Goal: Contribute content: Contribute content

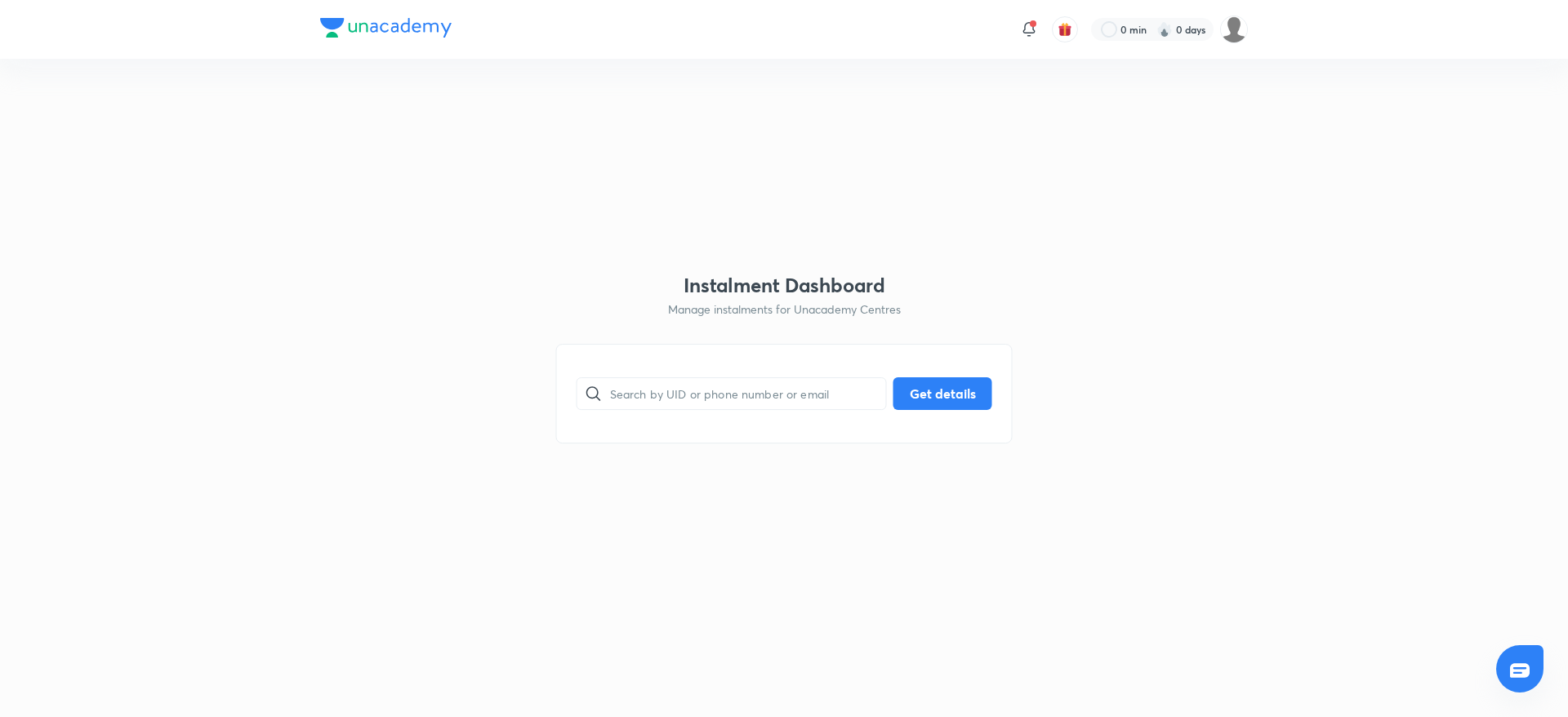
click at [1304, 59] on html "0 min 0 days Instalment Dashboard Manage instalments for Unacademy Centres ​ Ge…" at bounding box center [784, 29] width 1568 height 59
click at [903, 59] on html "0 min 0 days Instalment Dashboard Manage instalments for Unacademy Centres ​ Ge…" at bounding box center [784, 29] width 1568 height 59
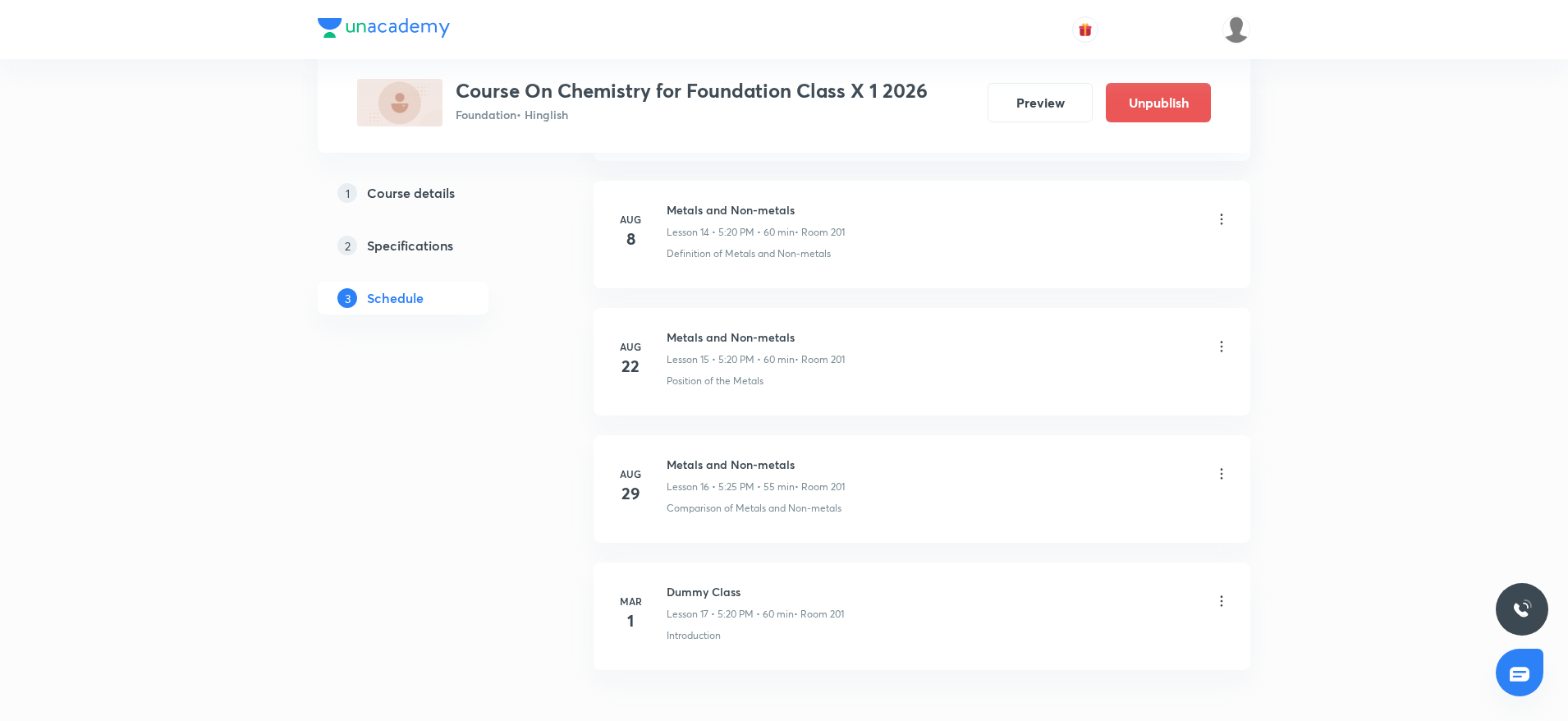
scroll to position [2760, 0]
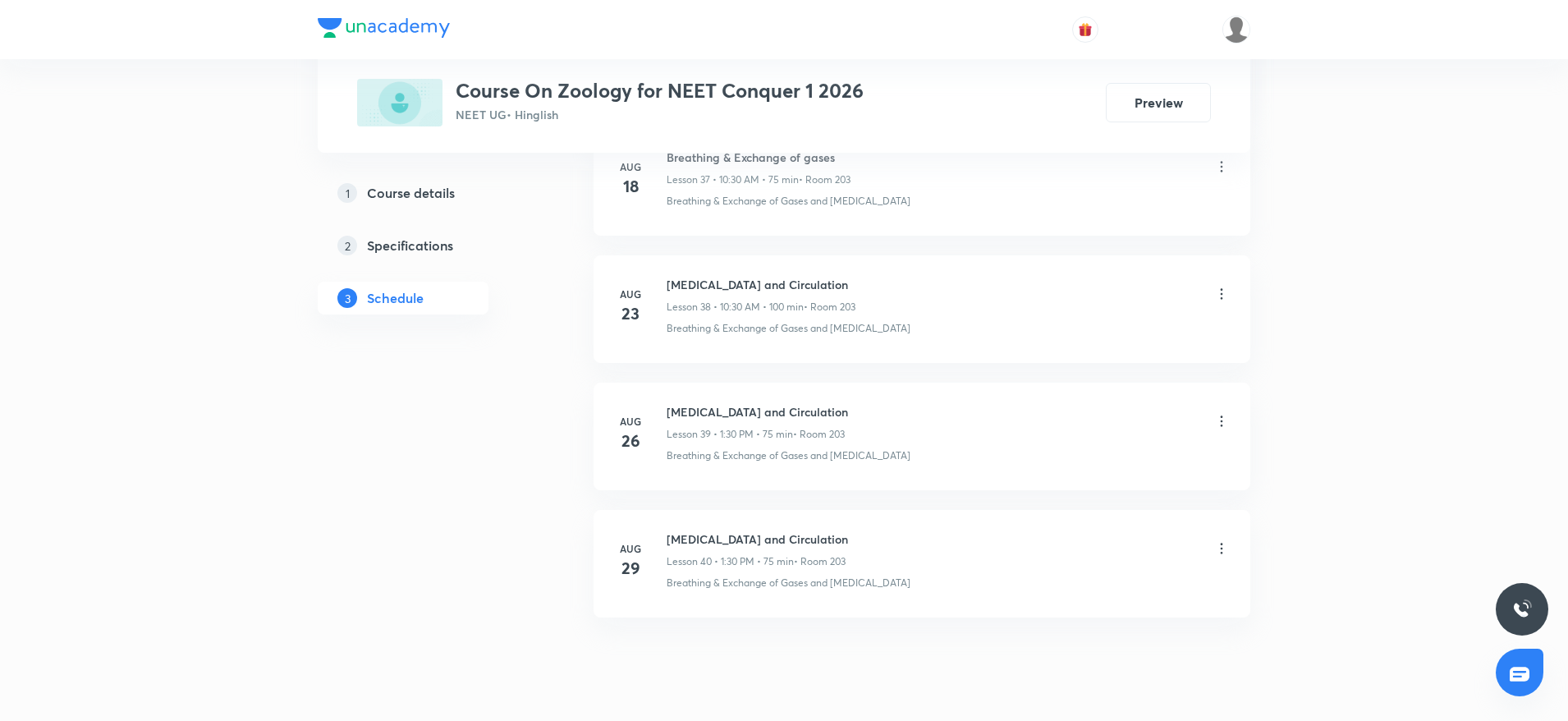
scroll to position [5687, 0]
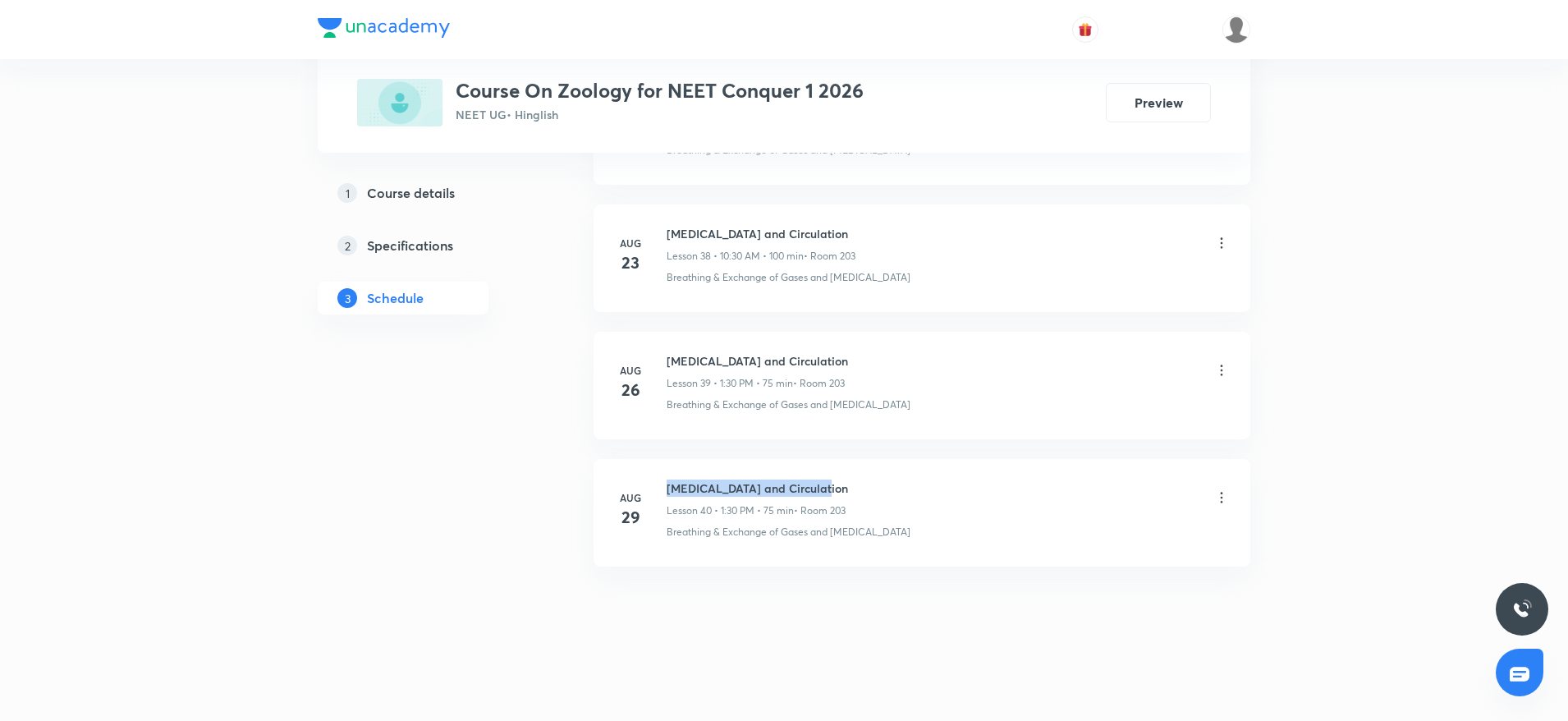
drag, startPoint x: 666, startPoint y: 481, endPoint x: 922, endPoint y: 482, distance: 256.0
click at [922, 482] on div "Aug 29 Body fluids and Circulation Lesson 40 • 1:30 PM • 75 min • Room 203 Brea…" at bounding box center [922, 509] width 616 height 60
copy h6 "Body fluids and Circulation"
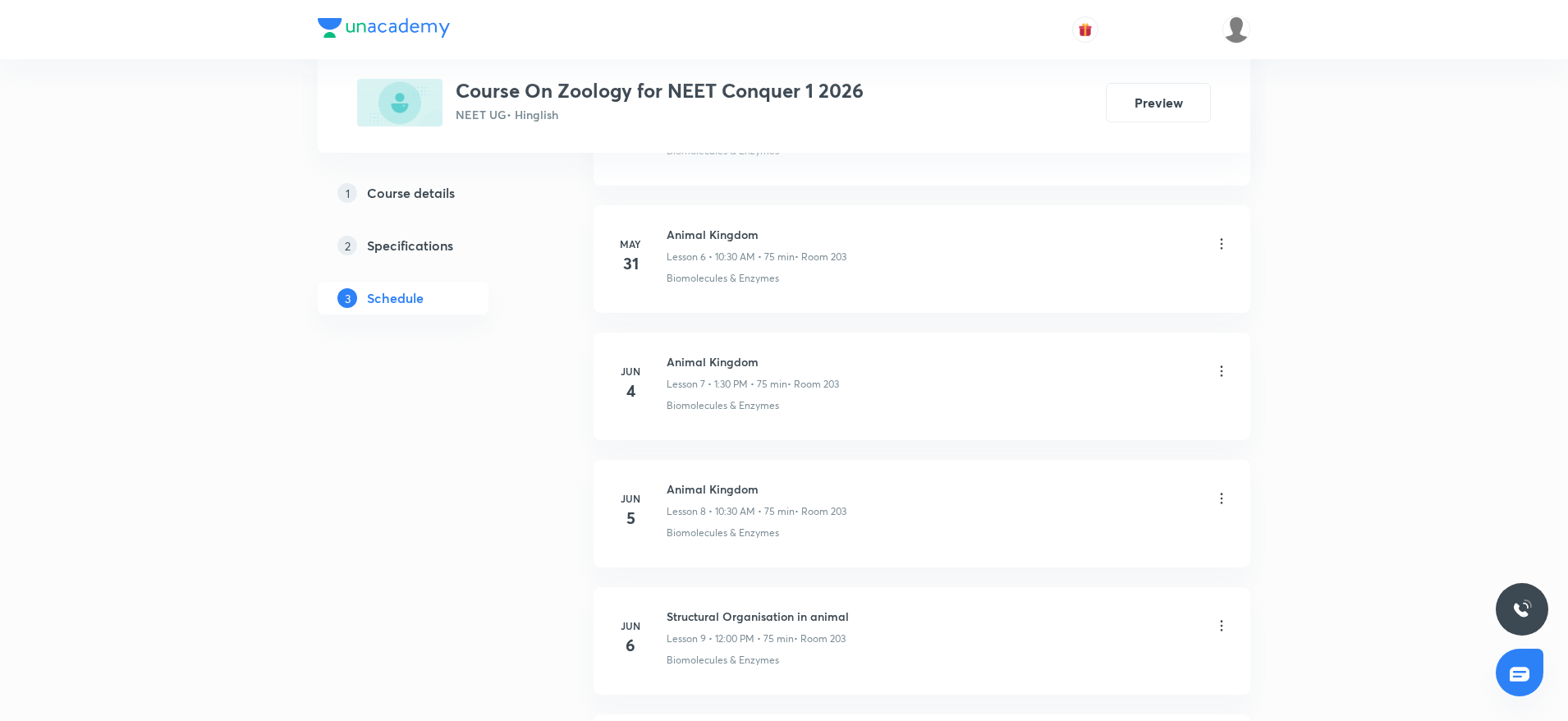
scroll to position [0, 0]
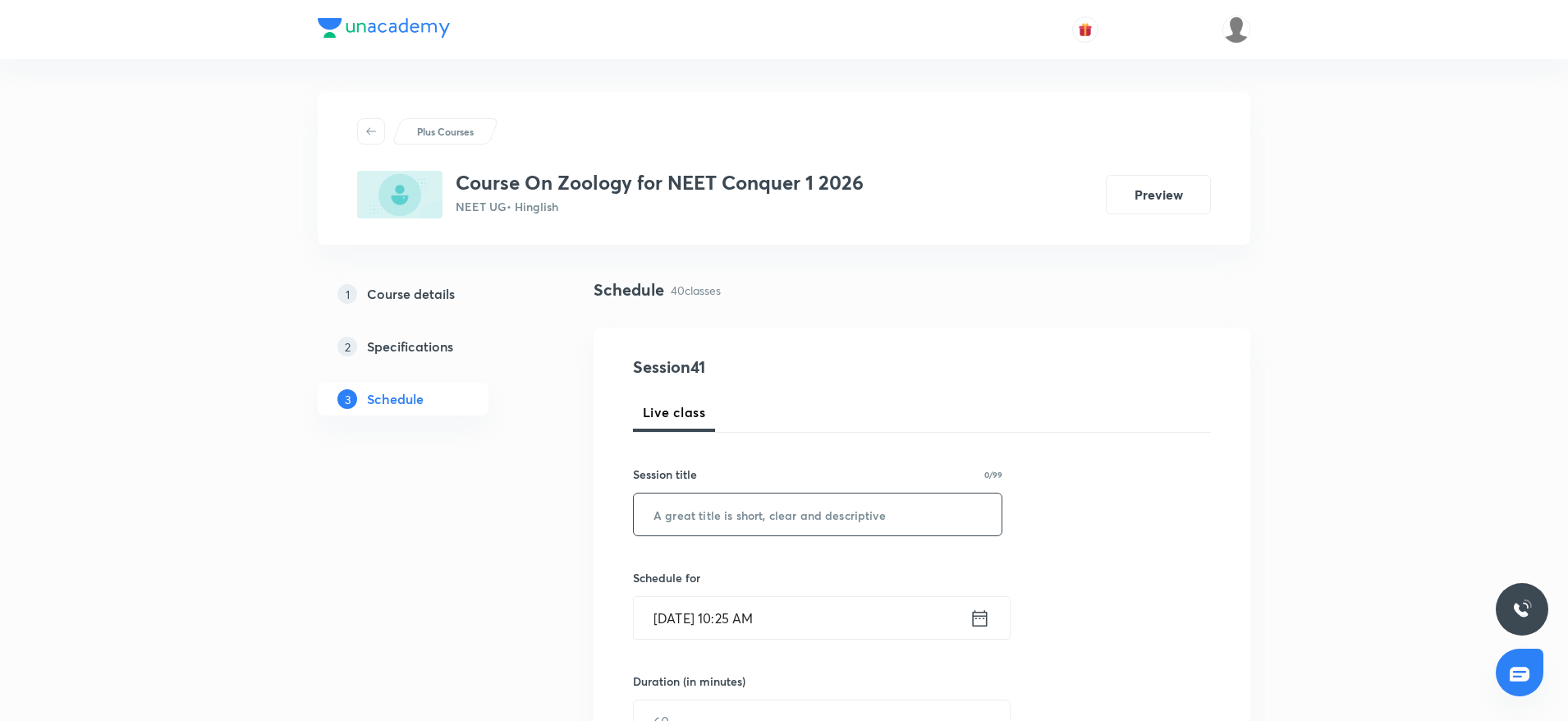
click at [910, 515] on input "text" at bounding box center [818, 515] width 368 height 42
paste input "Body fluids and Circulation"
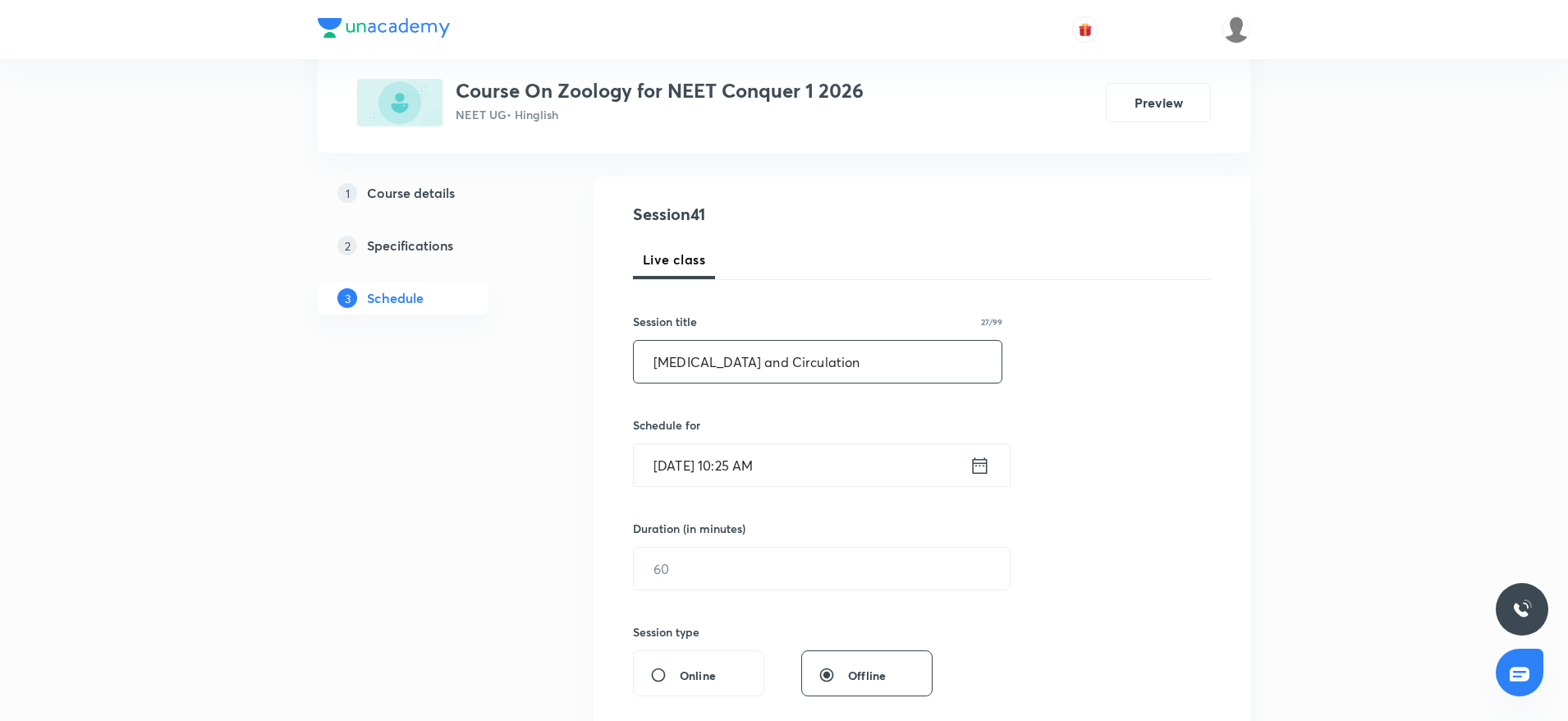
scroll to position [168, 0]
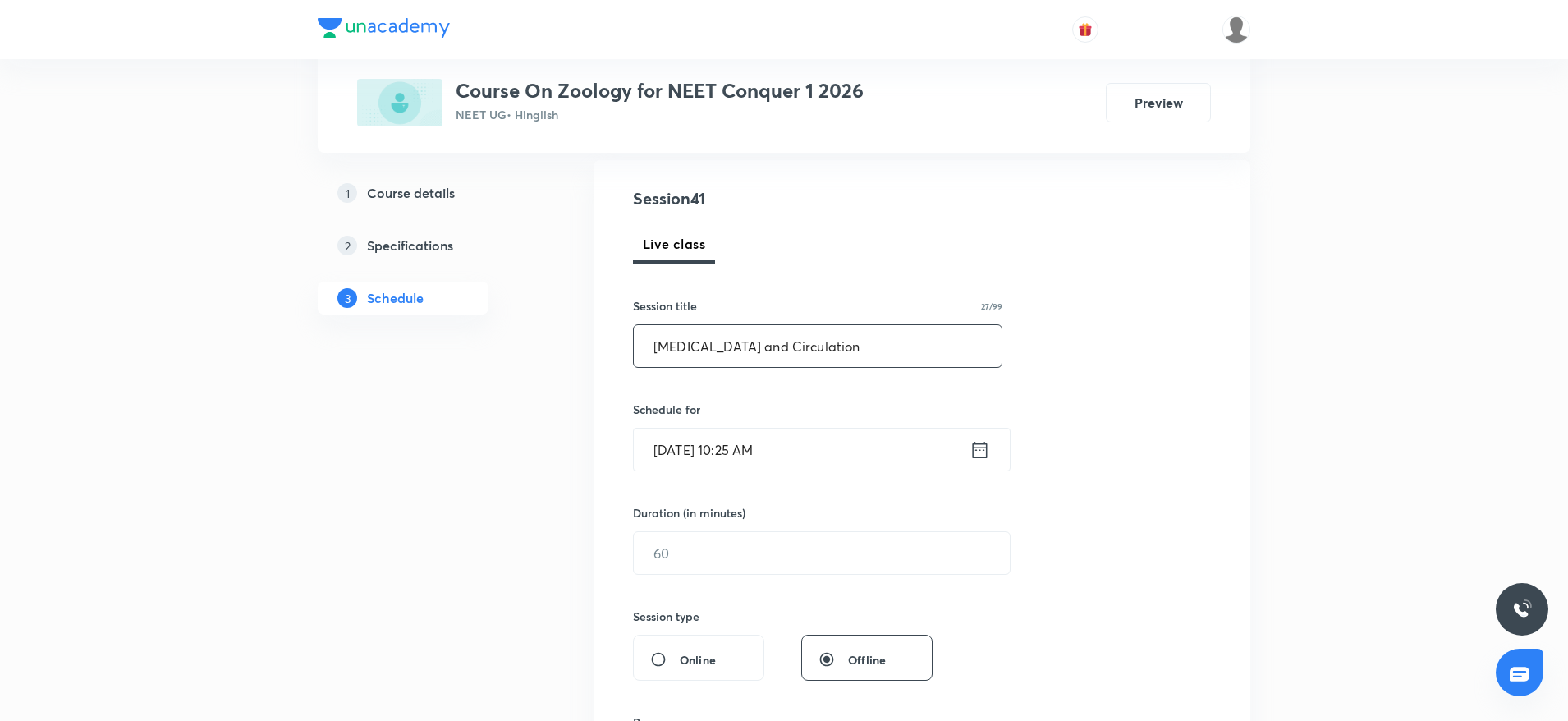
type input "Body fluids and Circulation"
click at [763, 450] on input "Aug 30, 2025, 10:25 AM" at bounding box center [801, 449] width 336 height 42
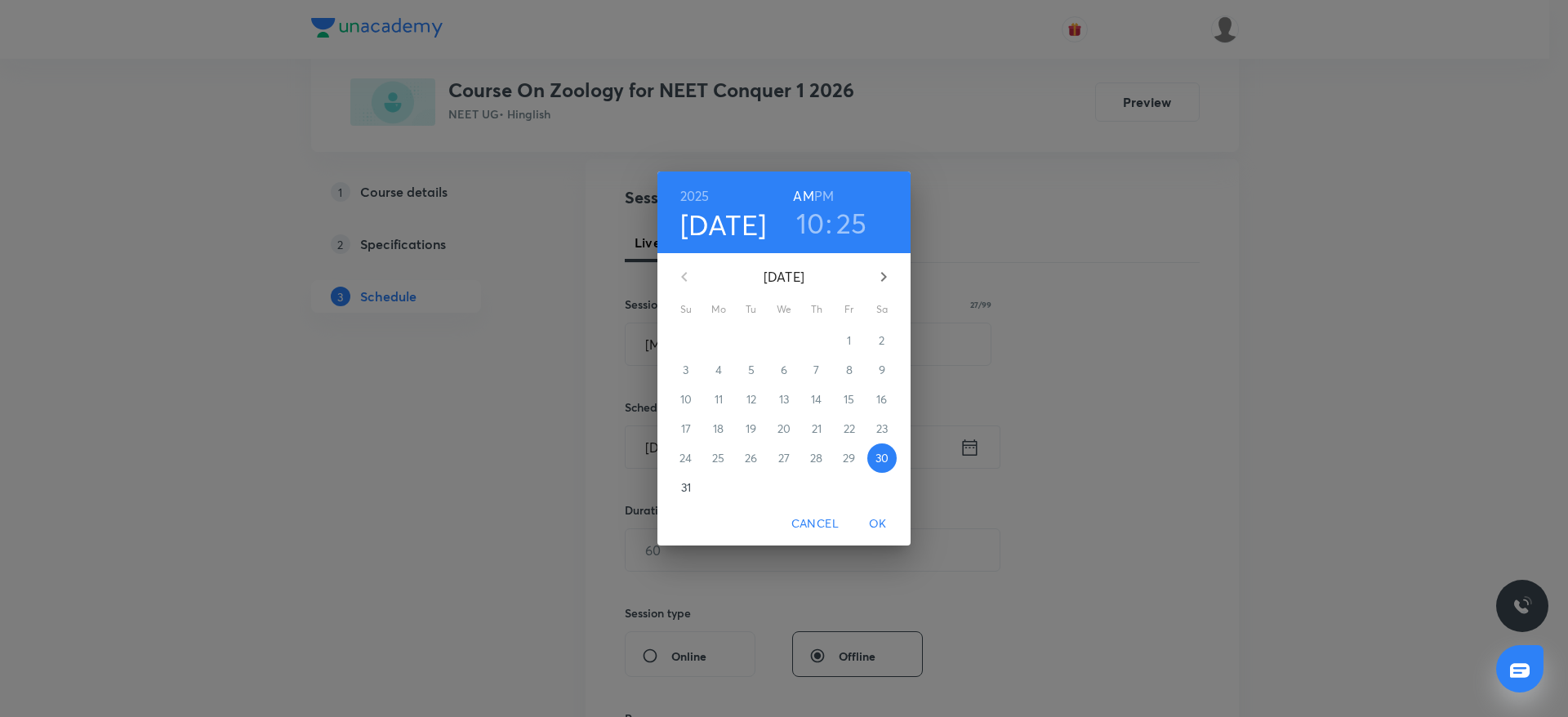
click at [853, 223] on h3 "25" at bounding box center [851, 223] width 31 height 35
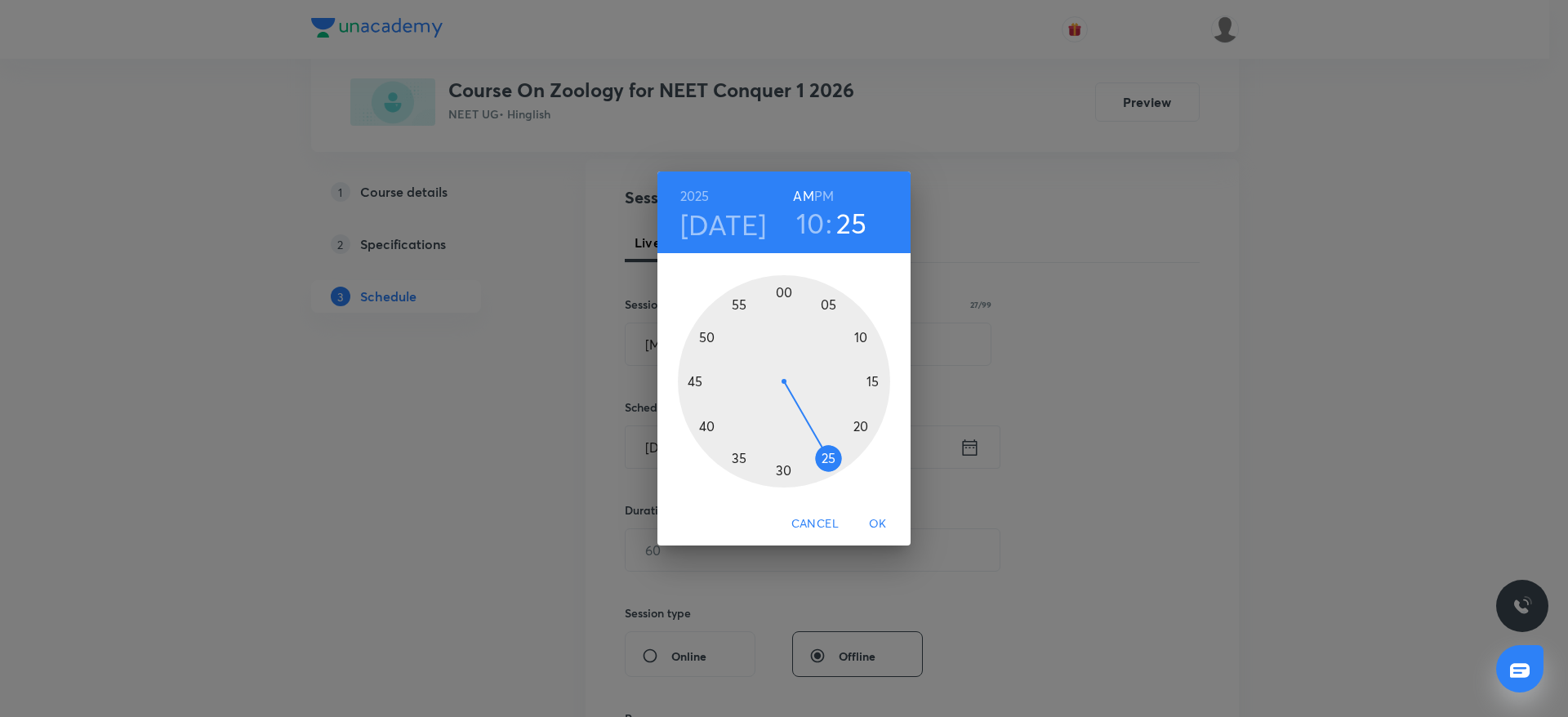
click at [784, 473] on div at bounding box center [784, 381] width 212 height 212
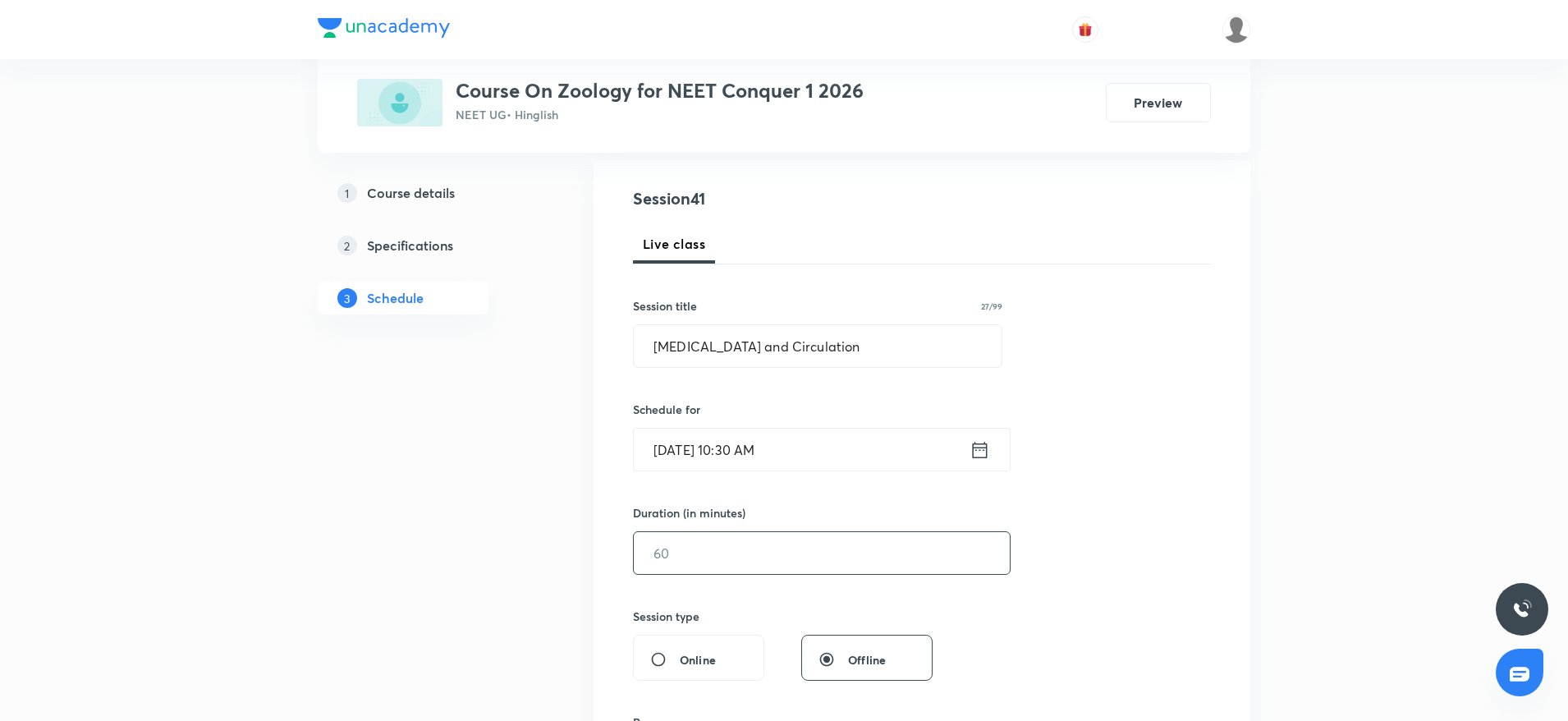
click at [777, 554] on input "text" at bounding box center [822, 553] width 376 height 42
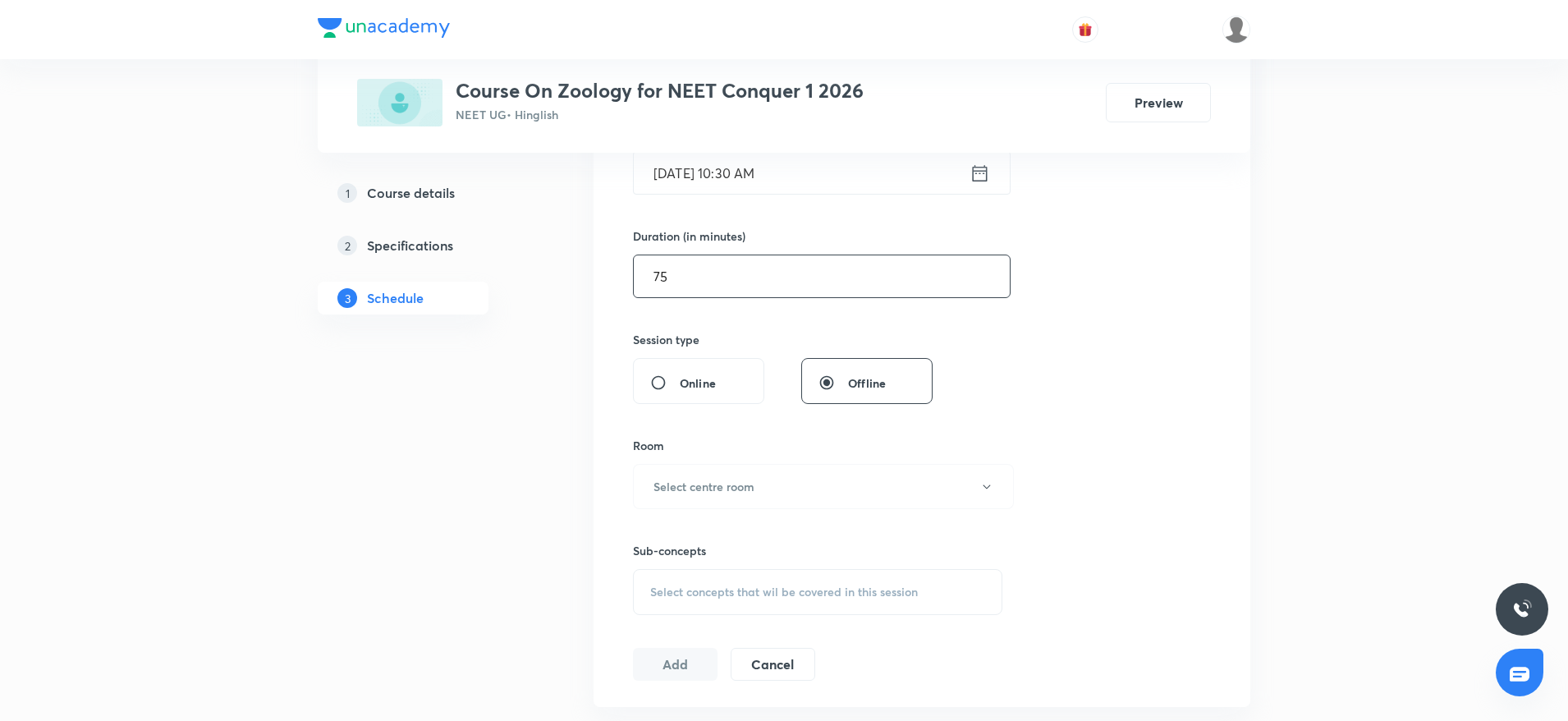
scroll to position [541, 0]
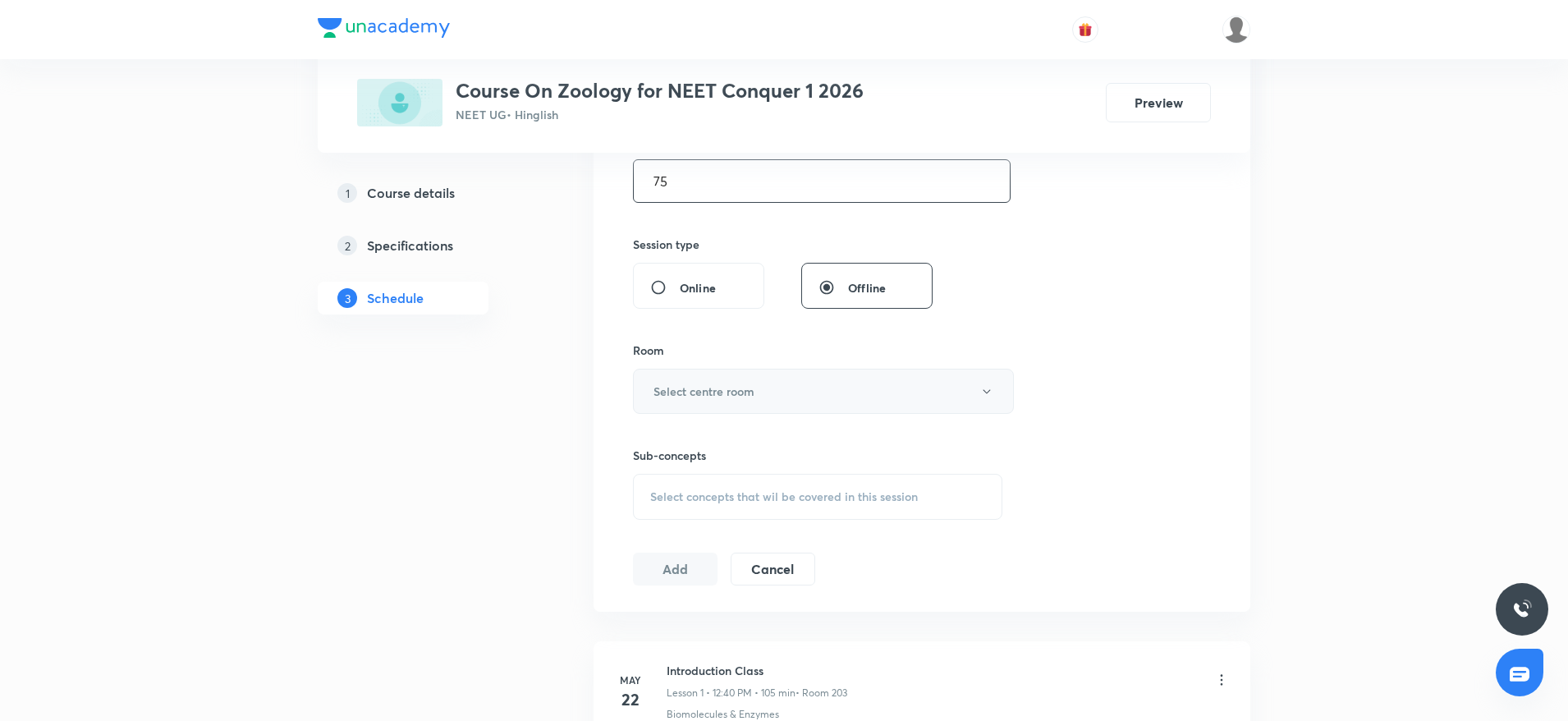
type input "75"
click at [805, 384] on button "Select centre room" at bounding box center [823, 391] width 381 height 45
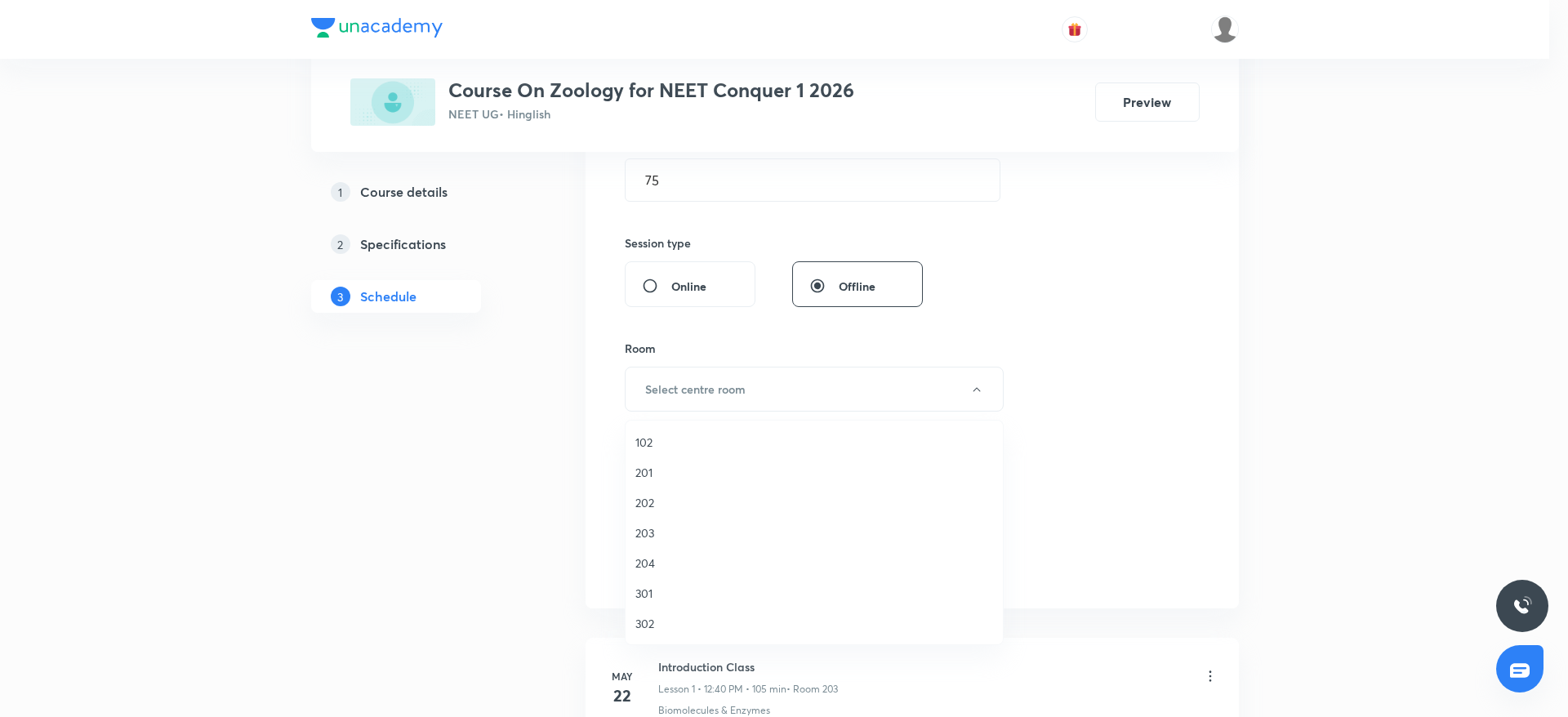
click at [632, 537] on li "203" at bounding box center [813, 532] width 377 height 30
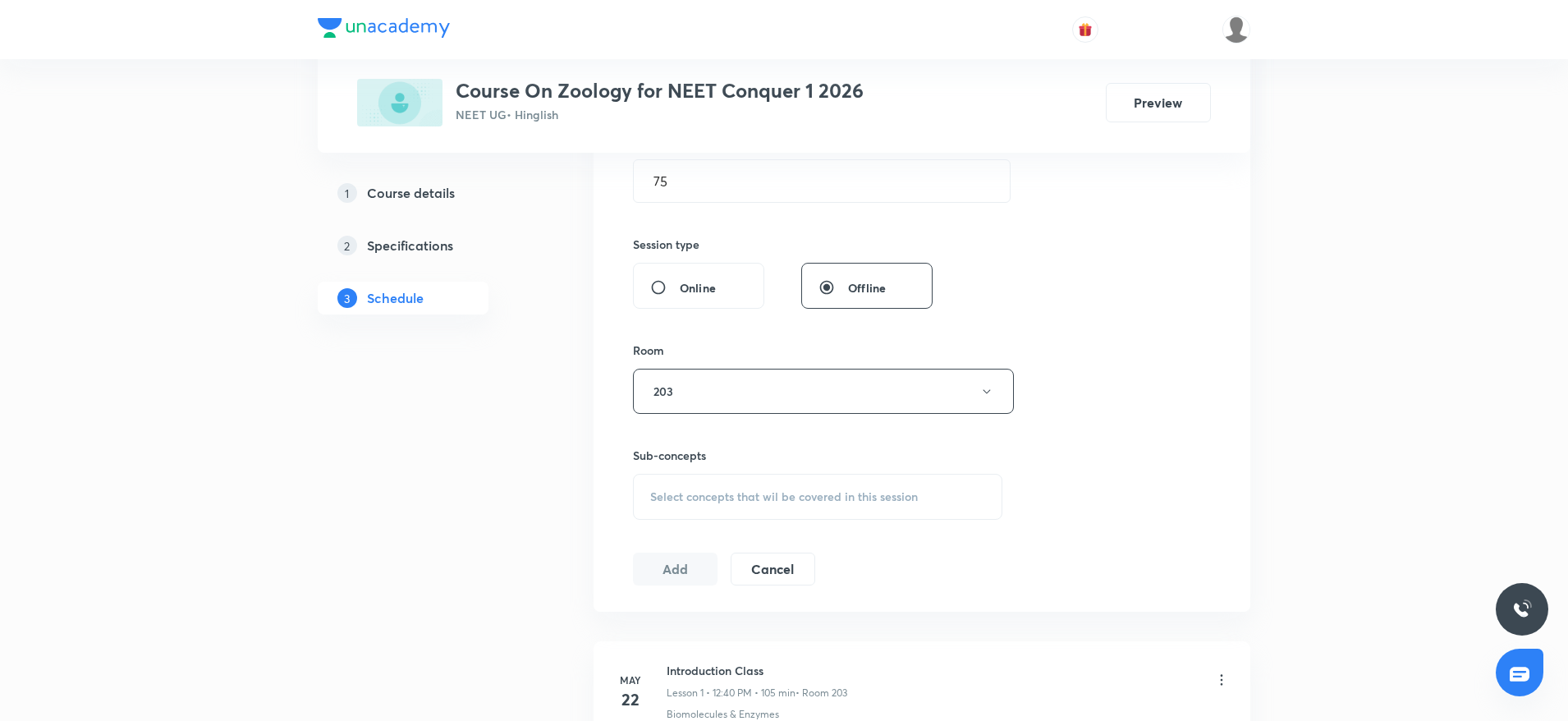
click at [740, 508] on div "Select concepts that wil be covered in this session" at bounding box center [818, 496] width 369 height 46
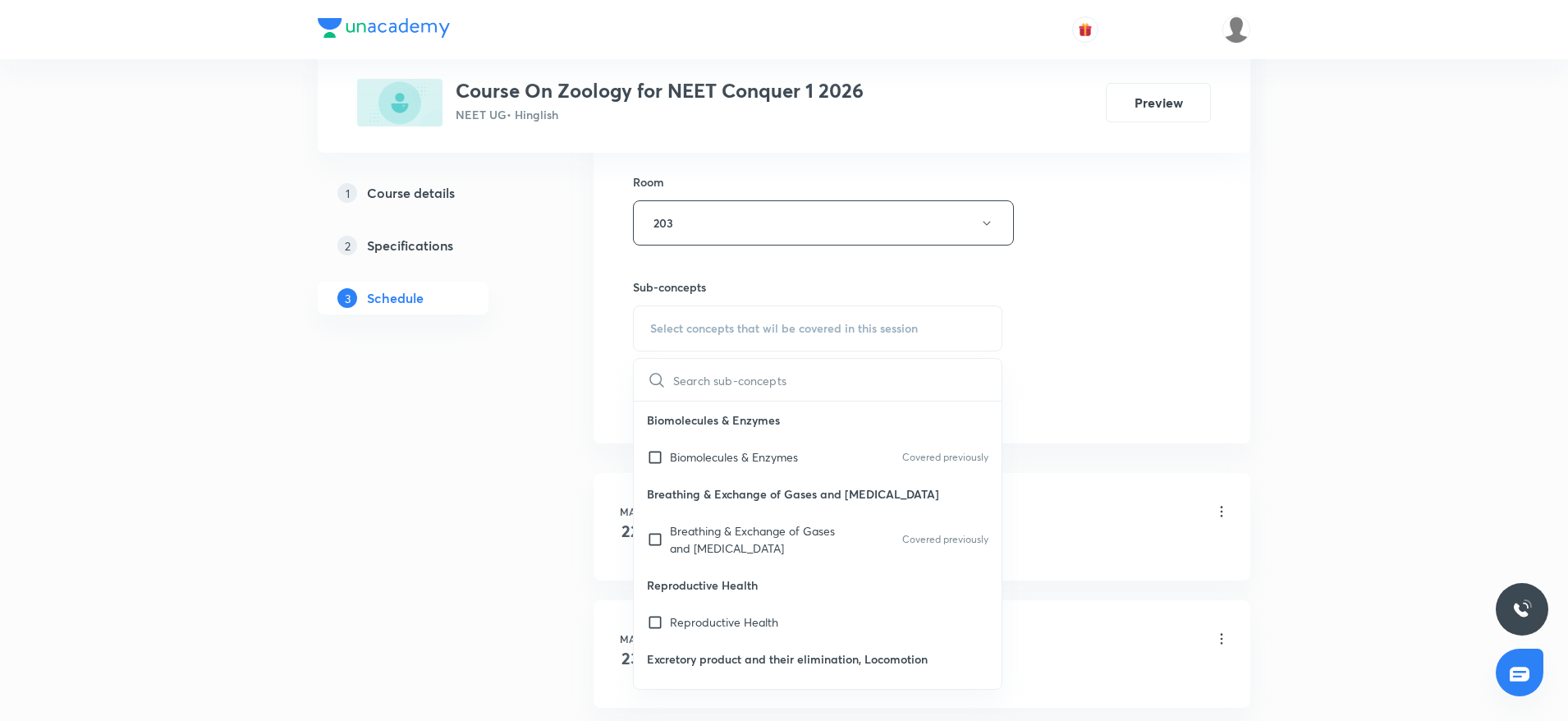
scroll to position [751, 0]
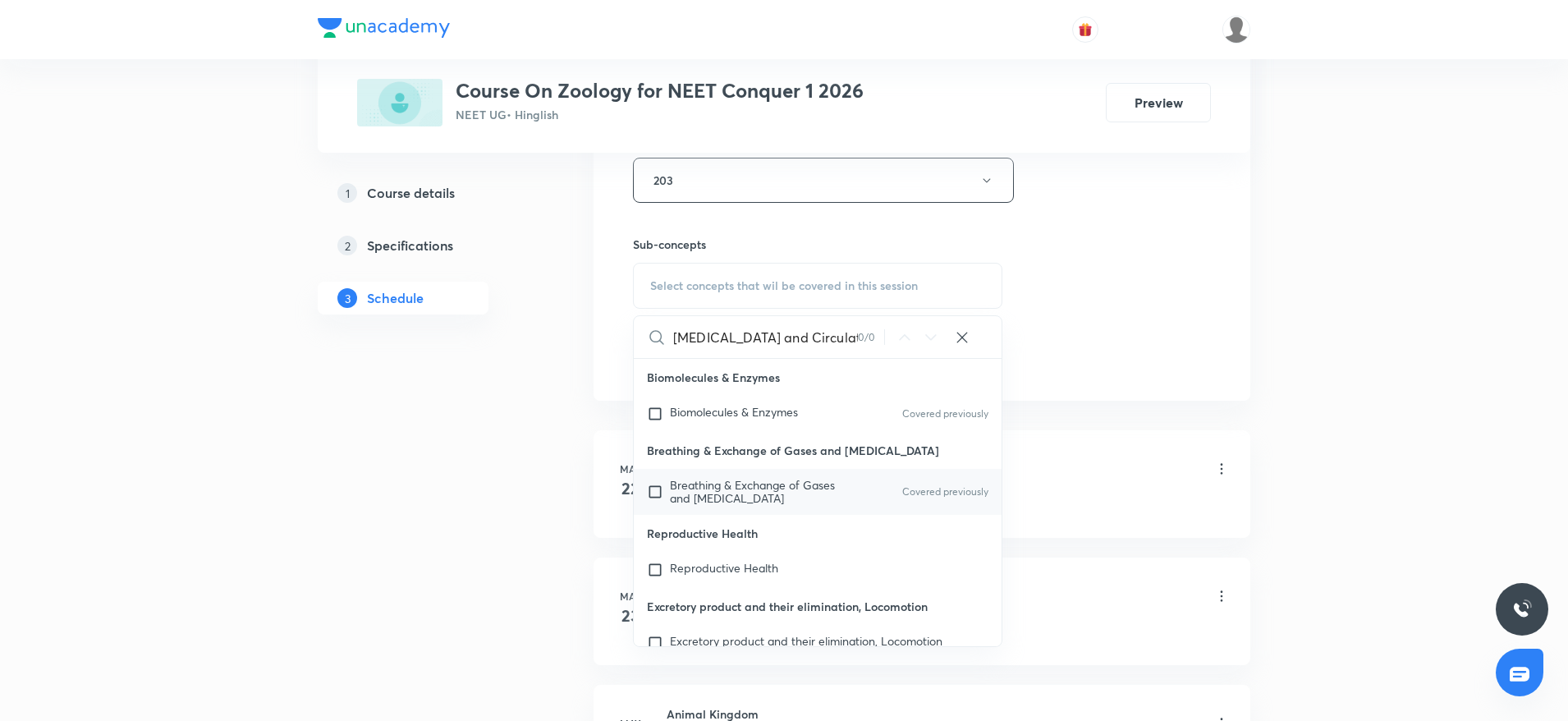
type input "Body fluids and Circulation"
click at [763, 500] on span "Breathing & Exchange of Gases and Body Fluids" at bounding box center [752, 491] width 165 height 29
checkbox input "true"
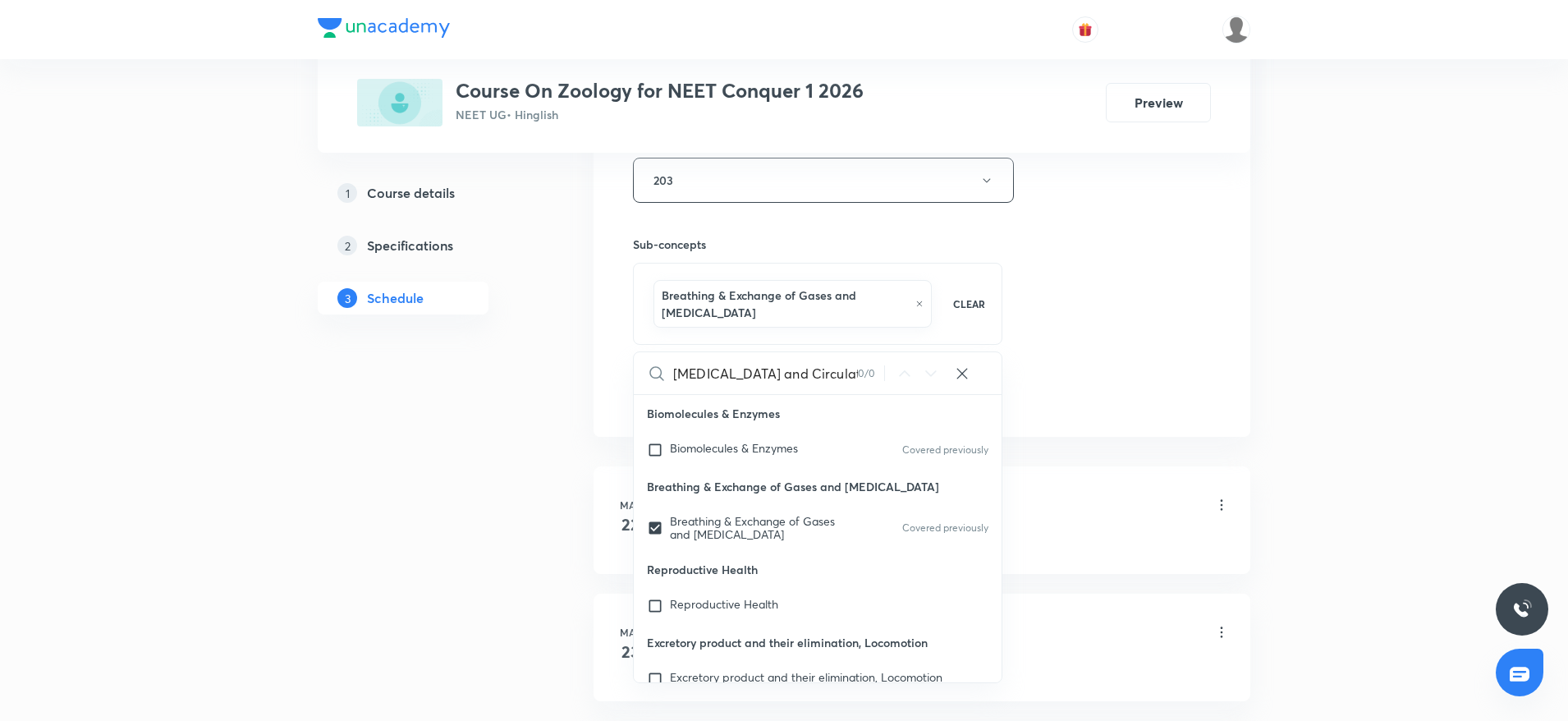
click at [1186, 353] on div "Session 41 Live class Session title 27/99 Body fluids and Circulation ​ Schedul…" at bounding box center [922, 7] width 578 height 808
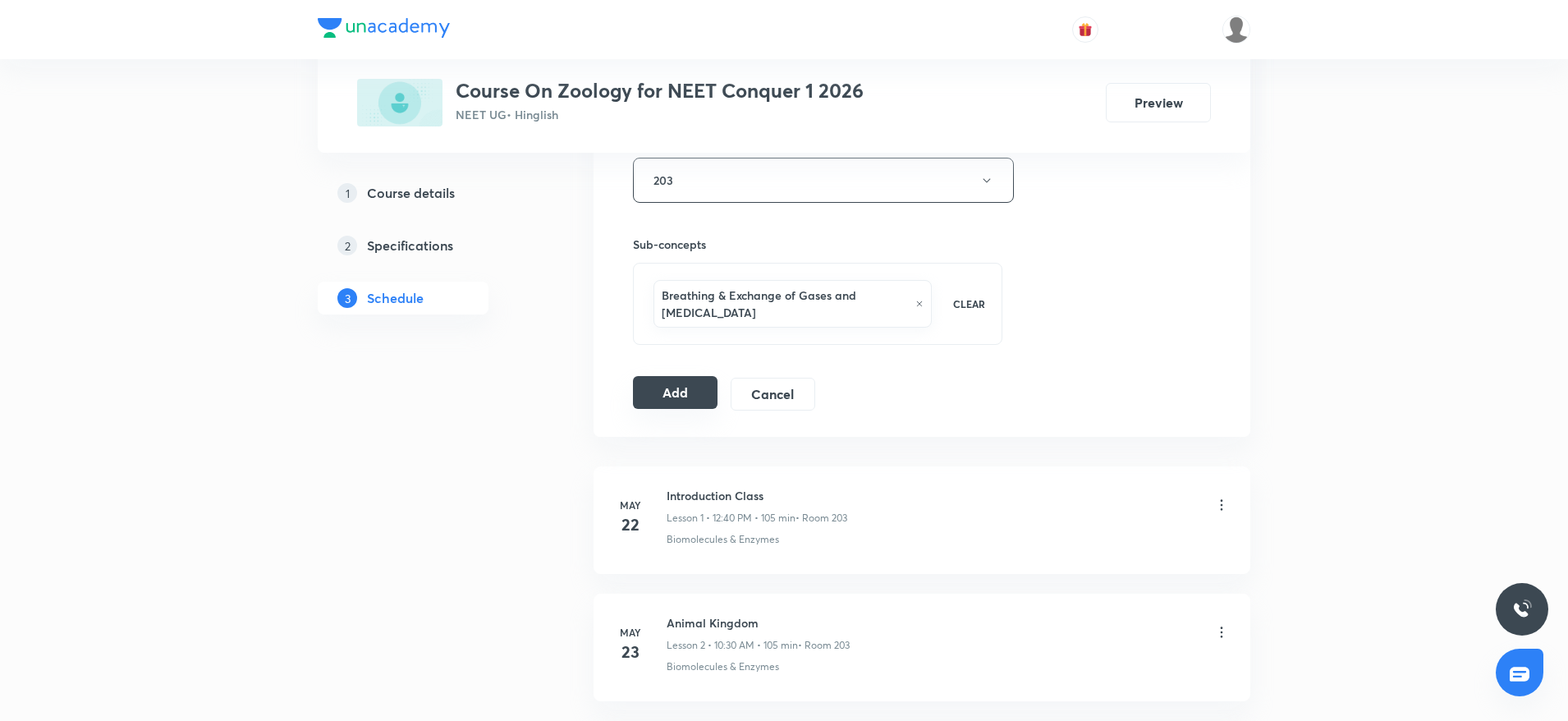
click at [653, 394] on button "Add" at bounding box center [676, 393] width 85 height 33
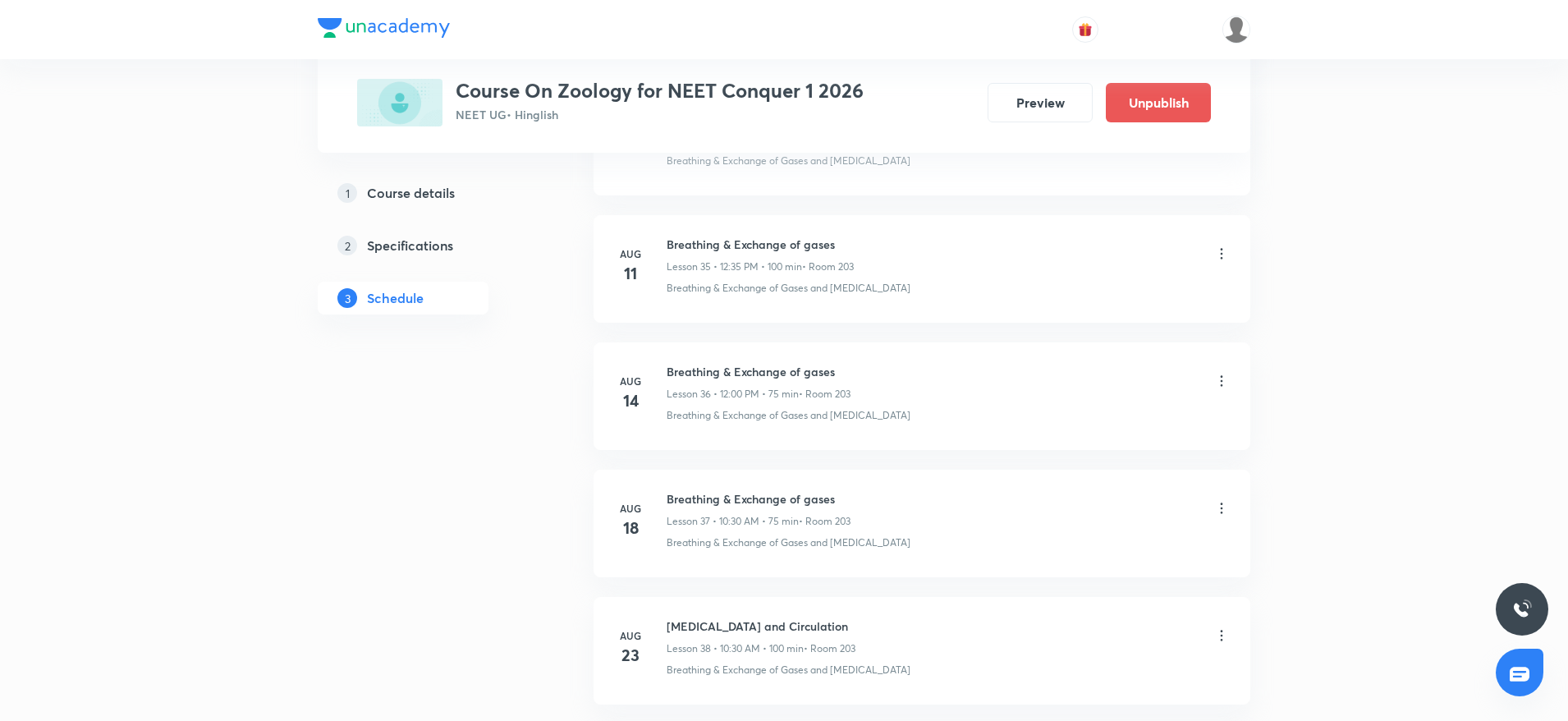
scroll to position [5060, 0]
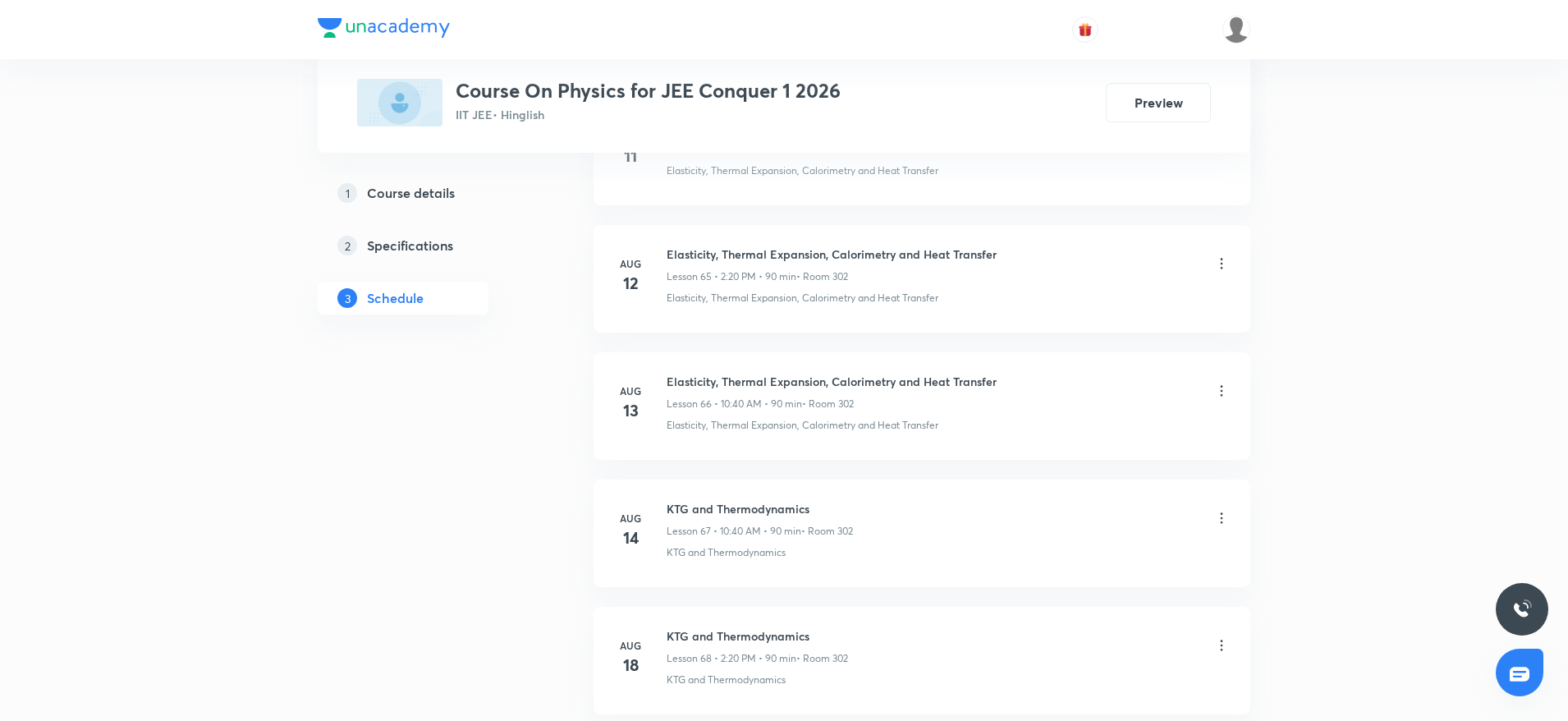
scroll to position [10143, 0]
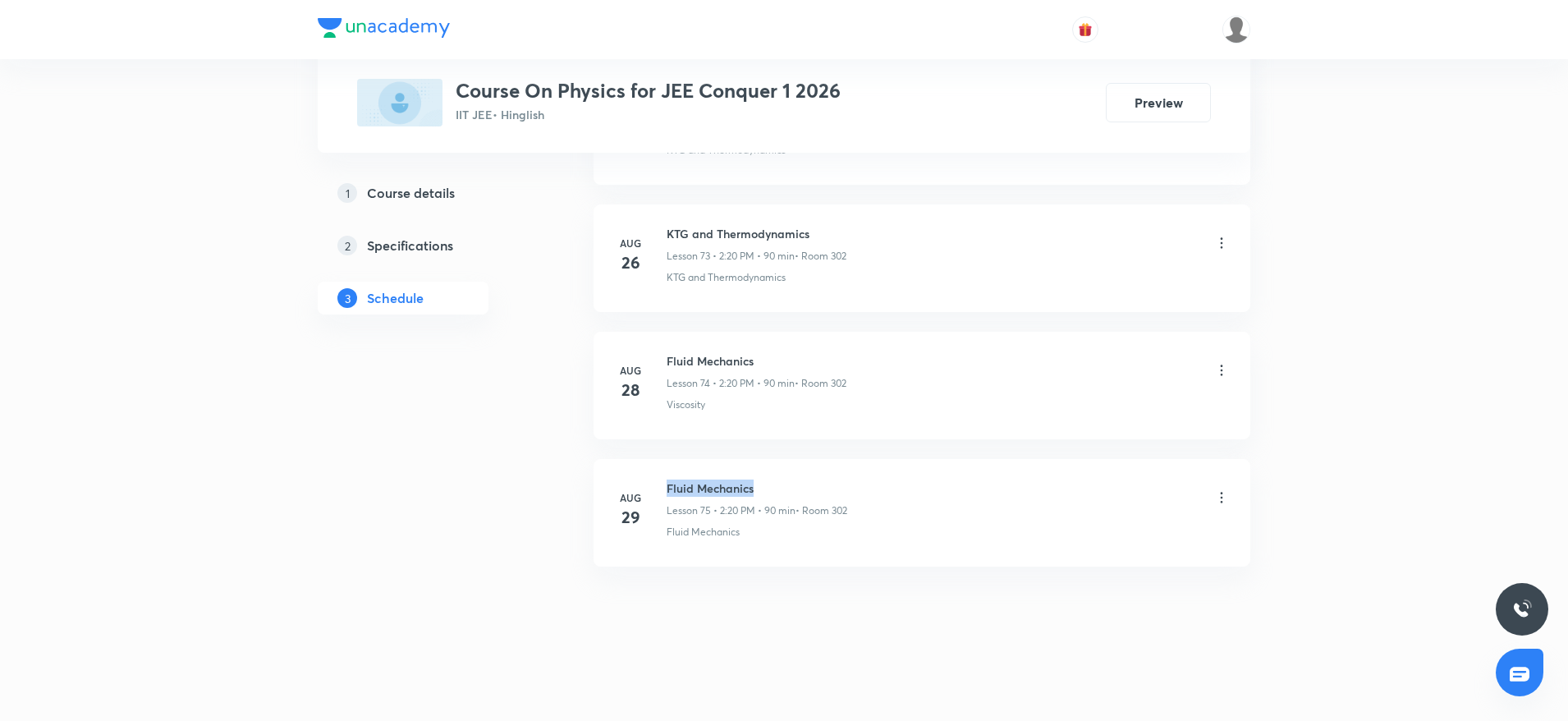
drag, startPoint x: 666, startPoint y: 484, endPoint x: 765, endPoint y: 482, distance: 99.0
click at [765, 482] on div "Aug 29 Fluid Mechanics Lesson 75 • 2:20 PM • 90 min • Room 302 Fluid Mechanics" at bounding box center [922, 509] width 616 height 60
copy h6 "Fluid Mechanics"
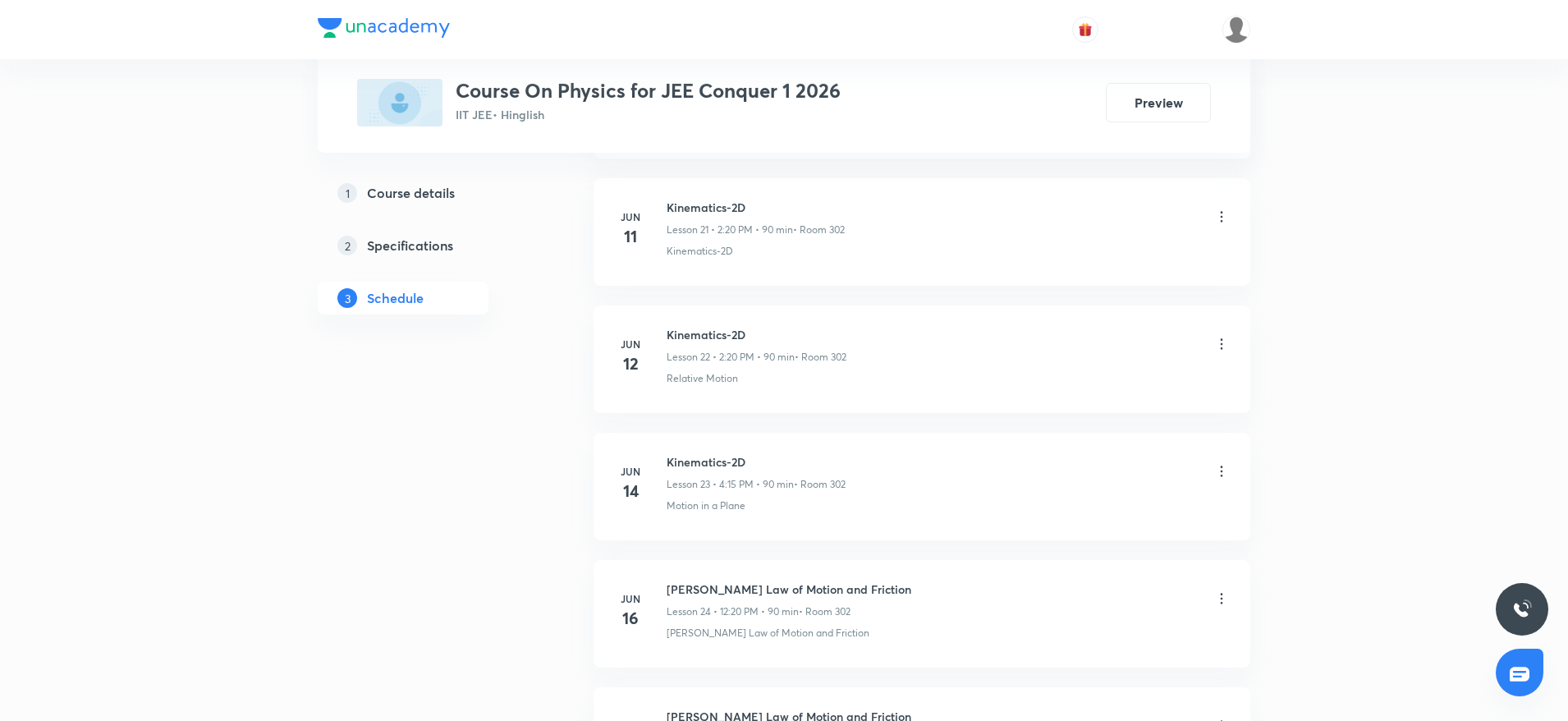
scroll to position [0, 0]
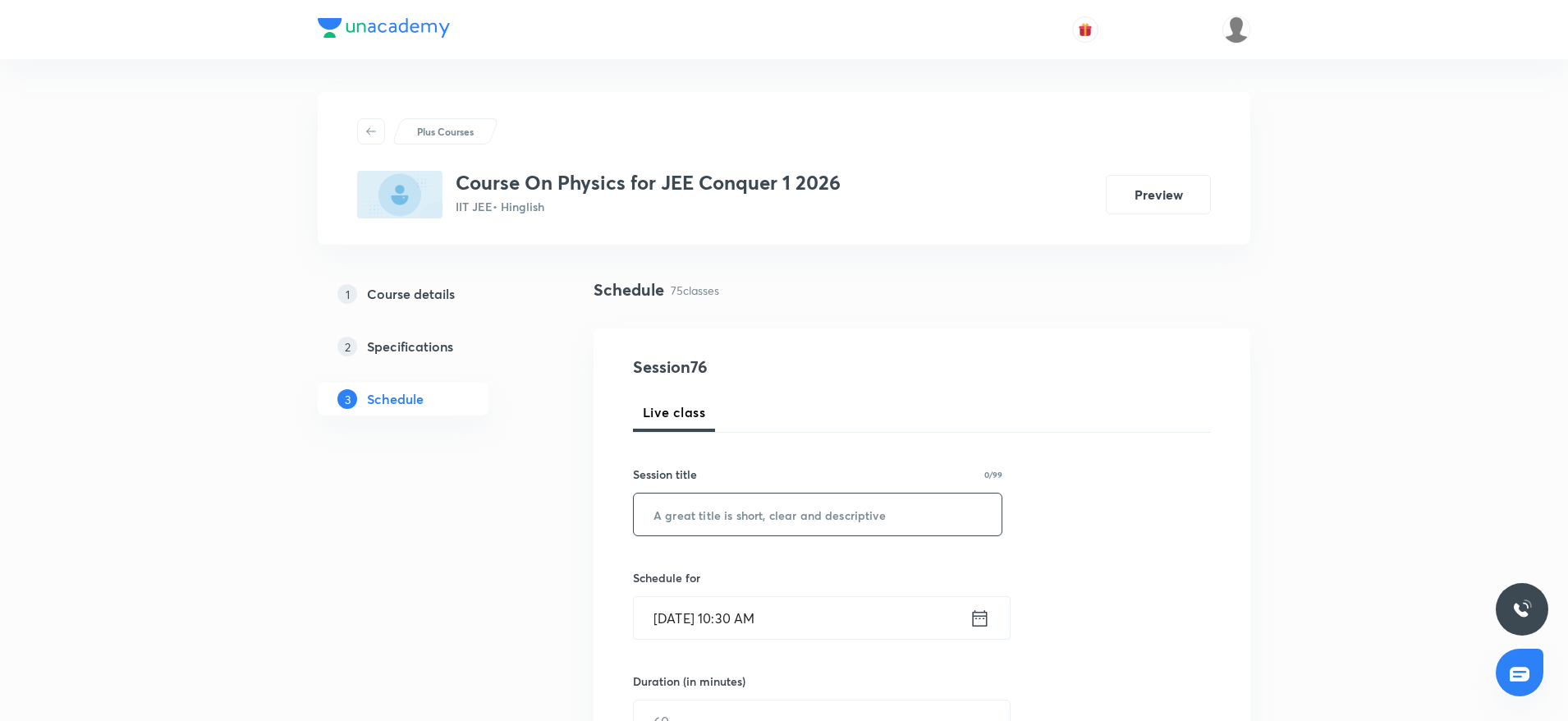
click at [826, 515] on input "text" at bounding box center [818, 515] width 368 height 42
paste input "Fluid Mechanics"
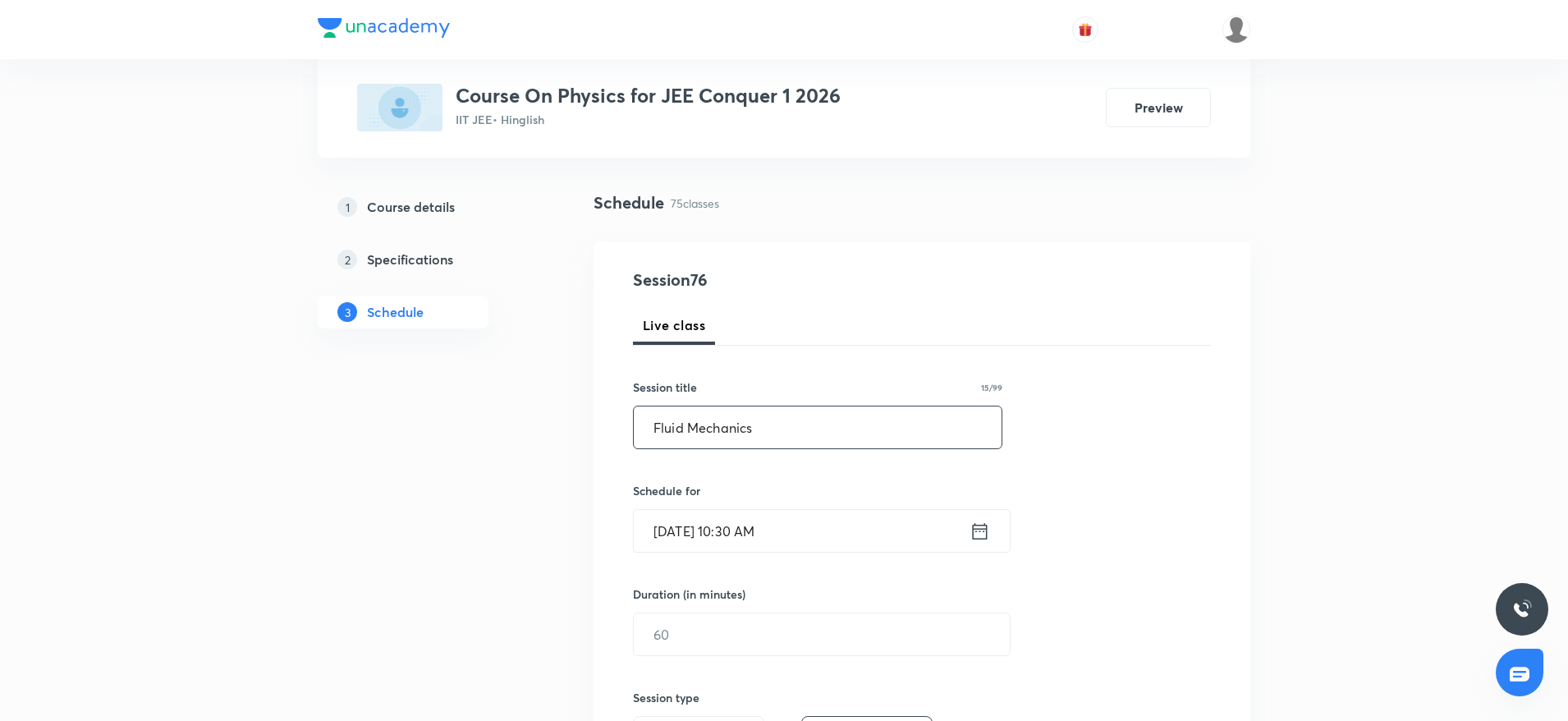
scroll to position [210, 0]
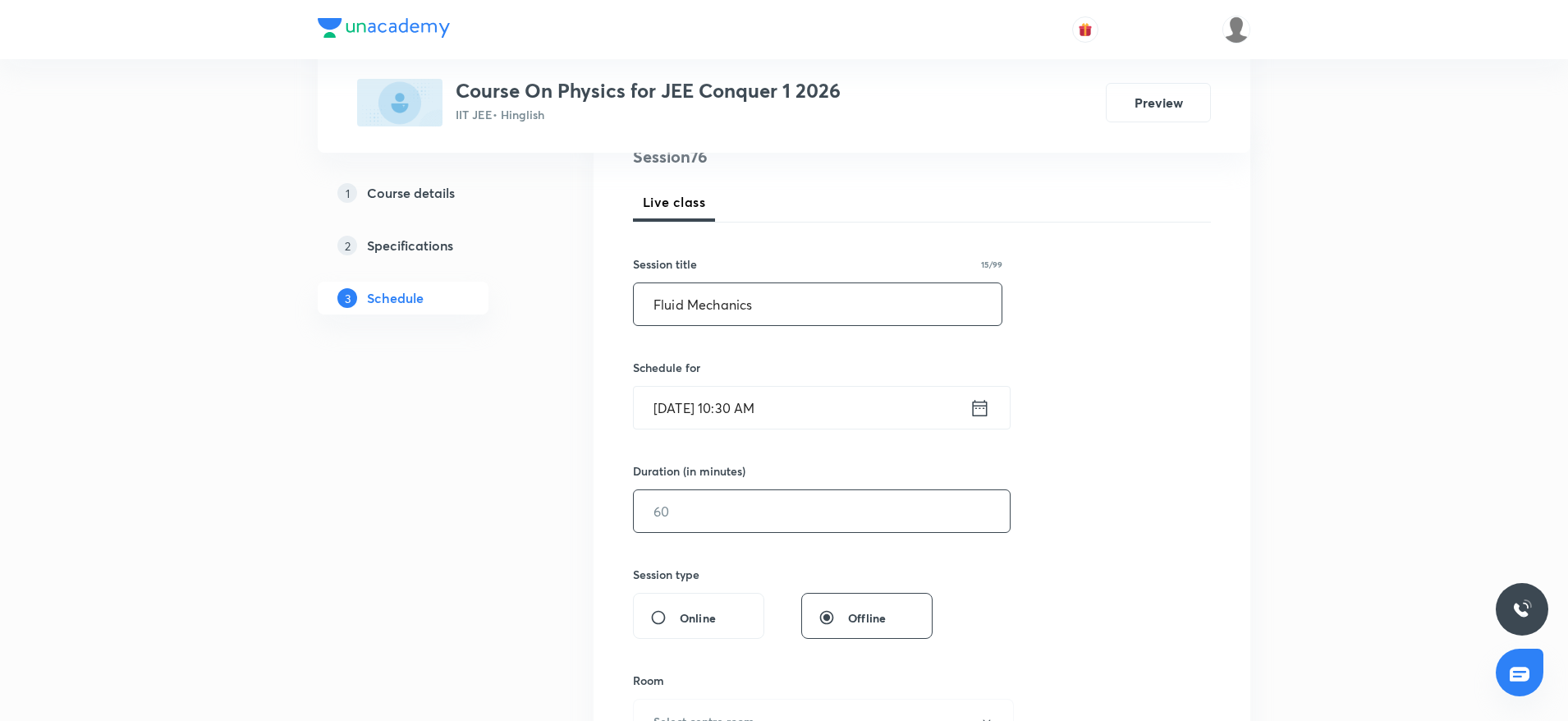
type input "Fluid Mechanics"
click at [742, 515] on input "text" at bounding box center [822, 511] width 376 height 42
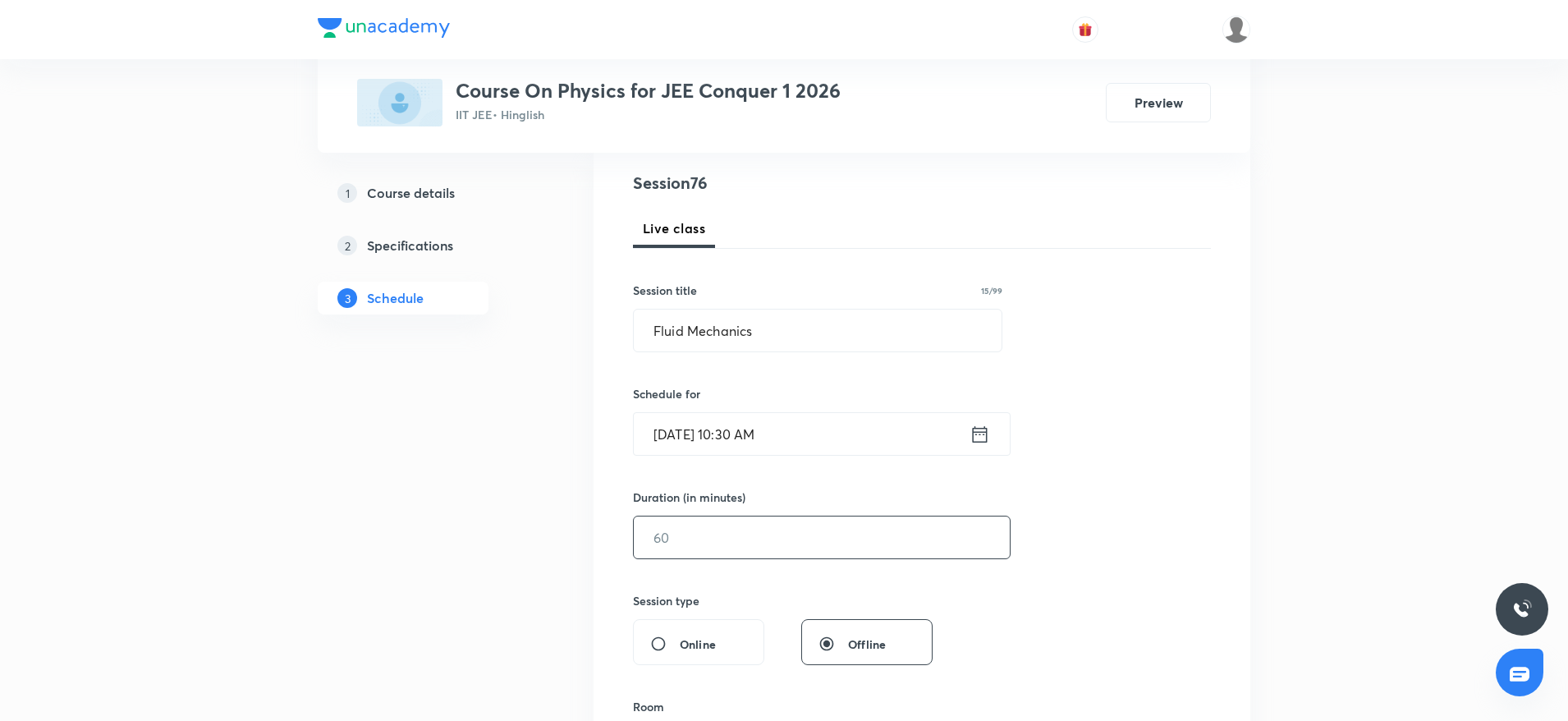
click at [765, 527] on input "text" at bounding box center [822, 537] width 376 height 42
click at [762, 433] on input "Aug 30, 2025, 10:30 AM" at bounding box center [801, 434] width 336 height 42
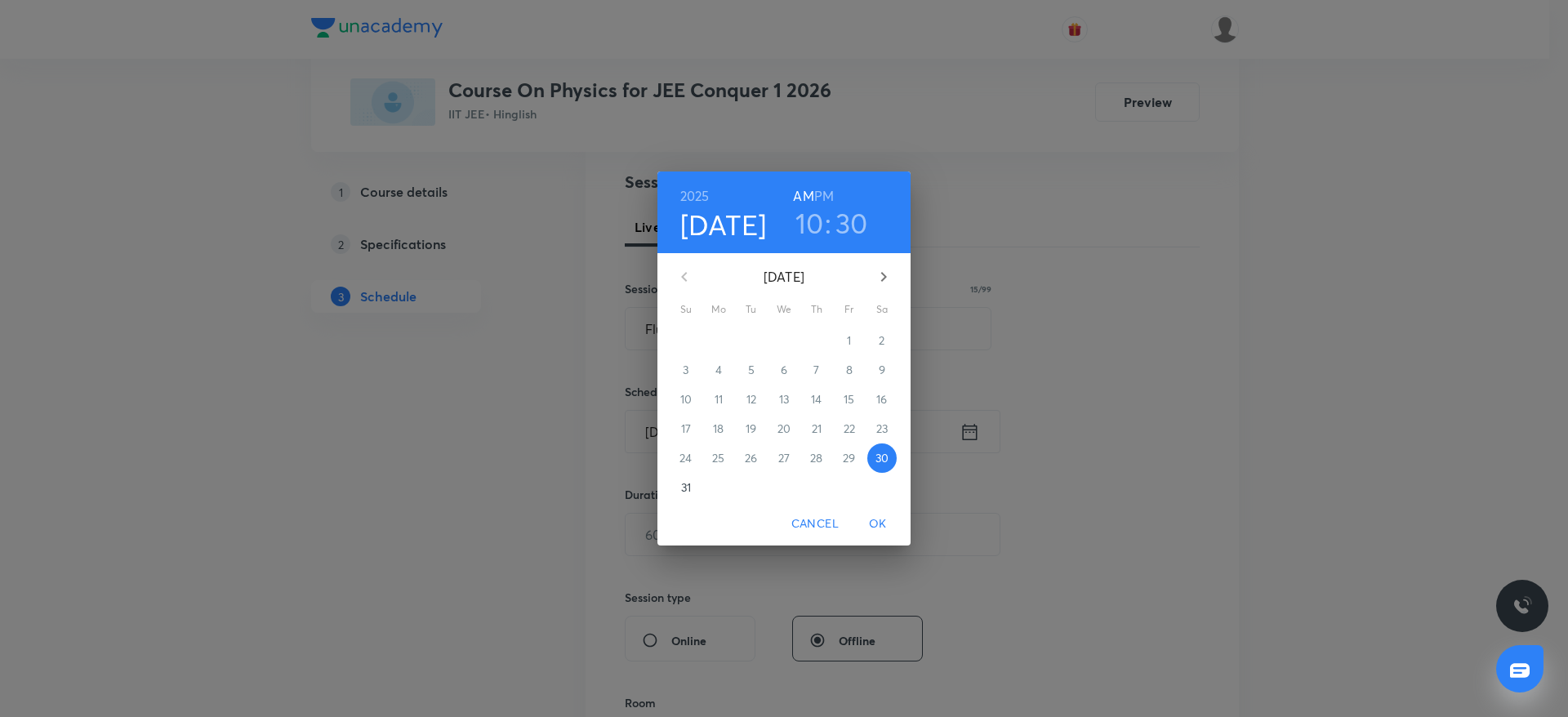
click at [850, 230] on h3 "30" at bounding box center [851, 223] width 33 height 35
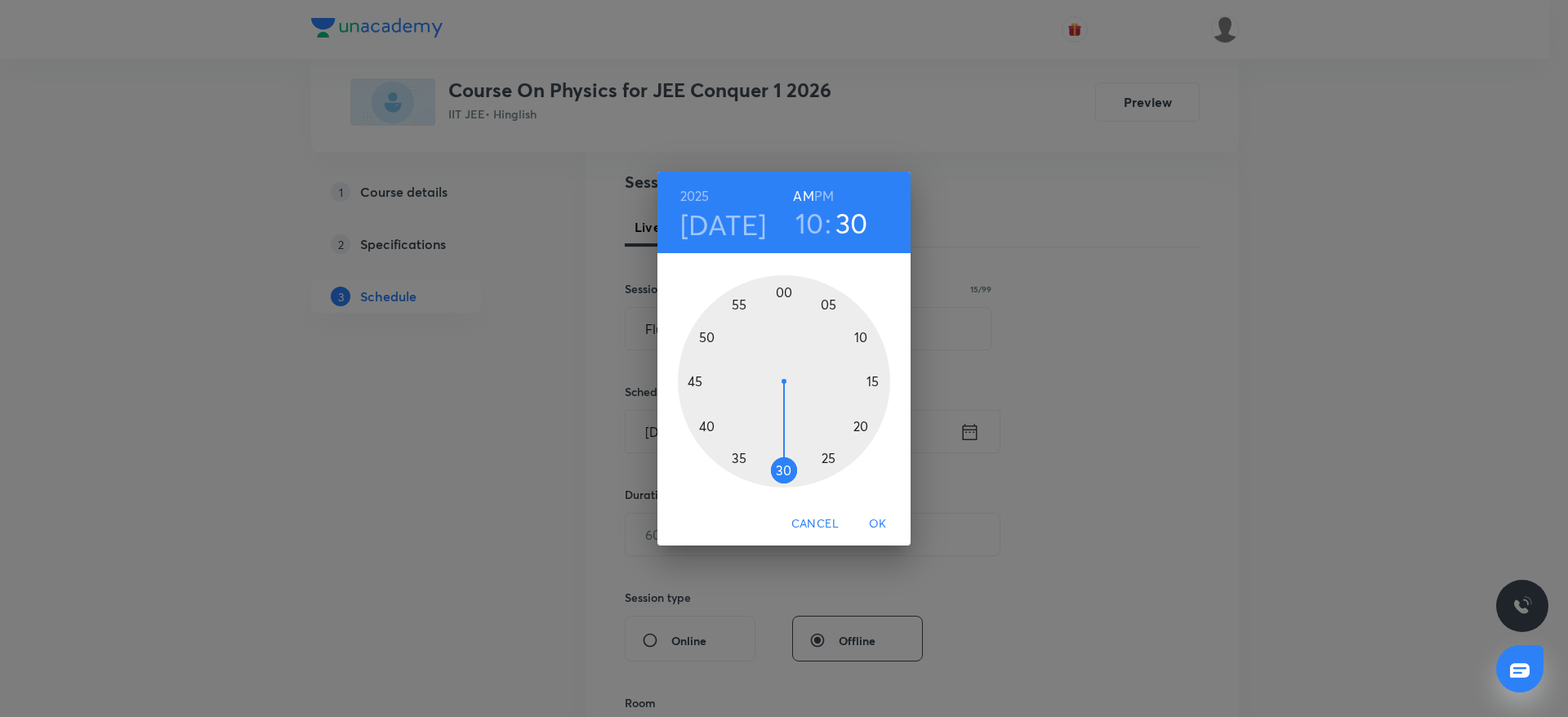
click at [695, 436] on div at bounding box center [784, 381] width 212 height 212
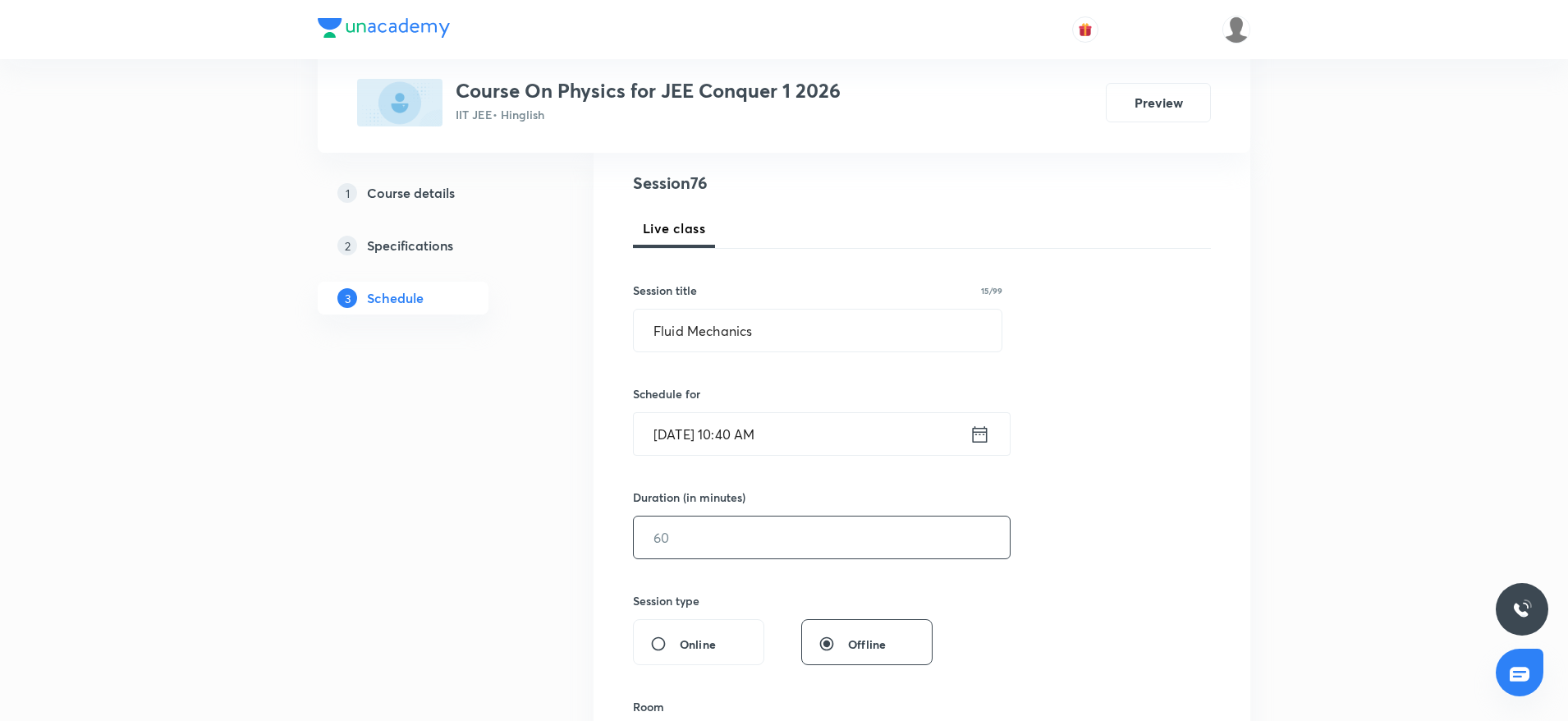
click at [703, 544] on input "text" at bounding box center [822, 537] width 376 height 42
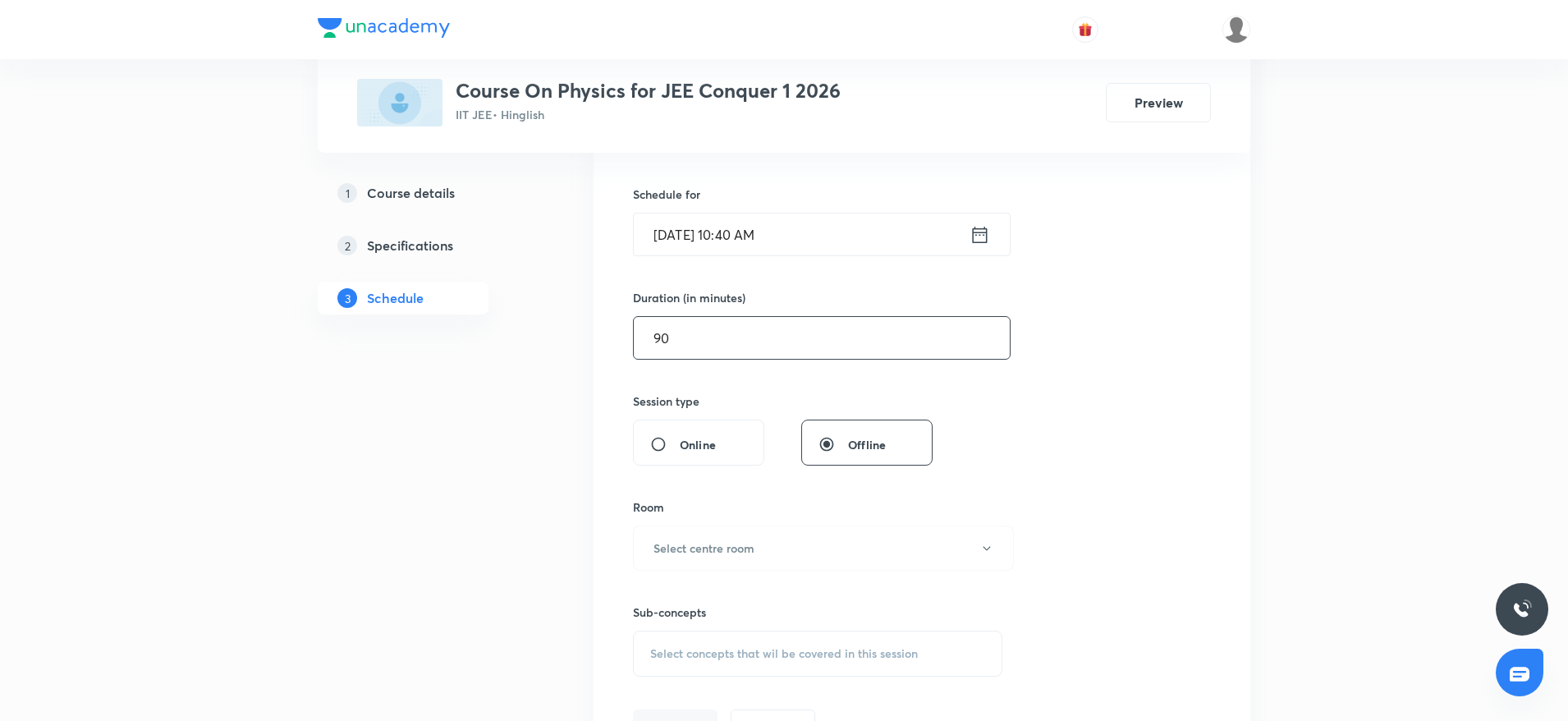
scroll to position [408, 0]
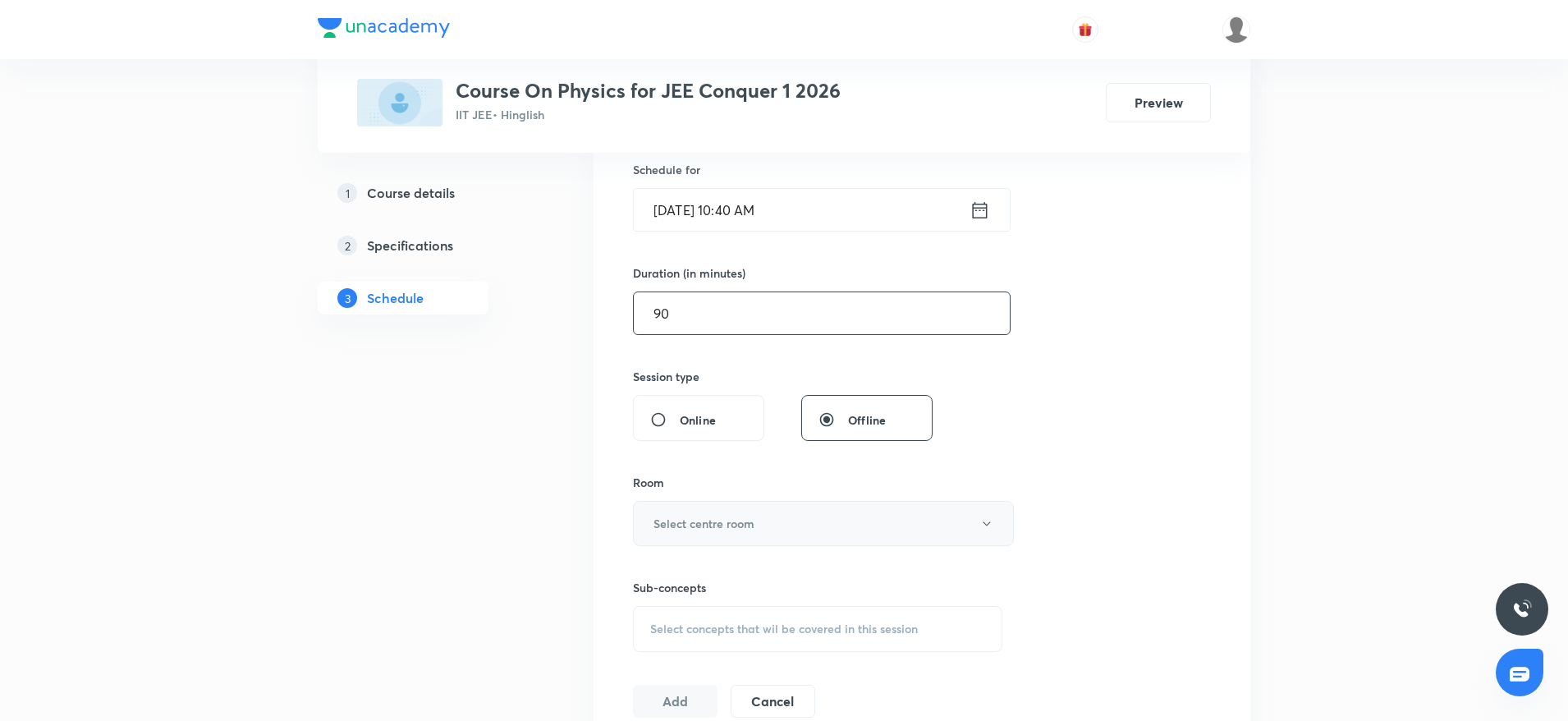
type input "90"
click at [754, 531] on h6 "Select centre room" at bounding box center [704, 524] width 101 height 17
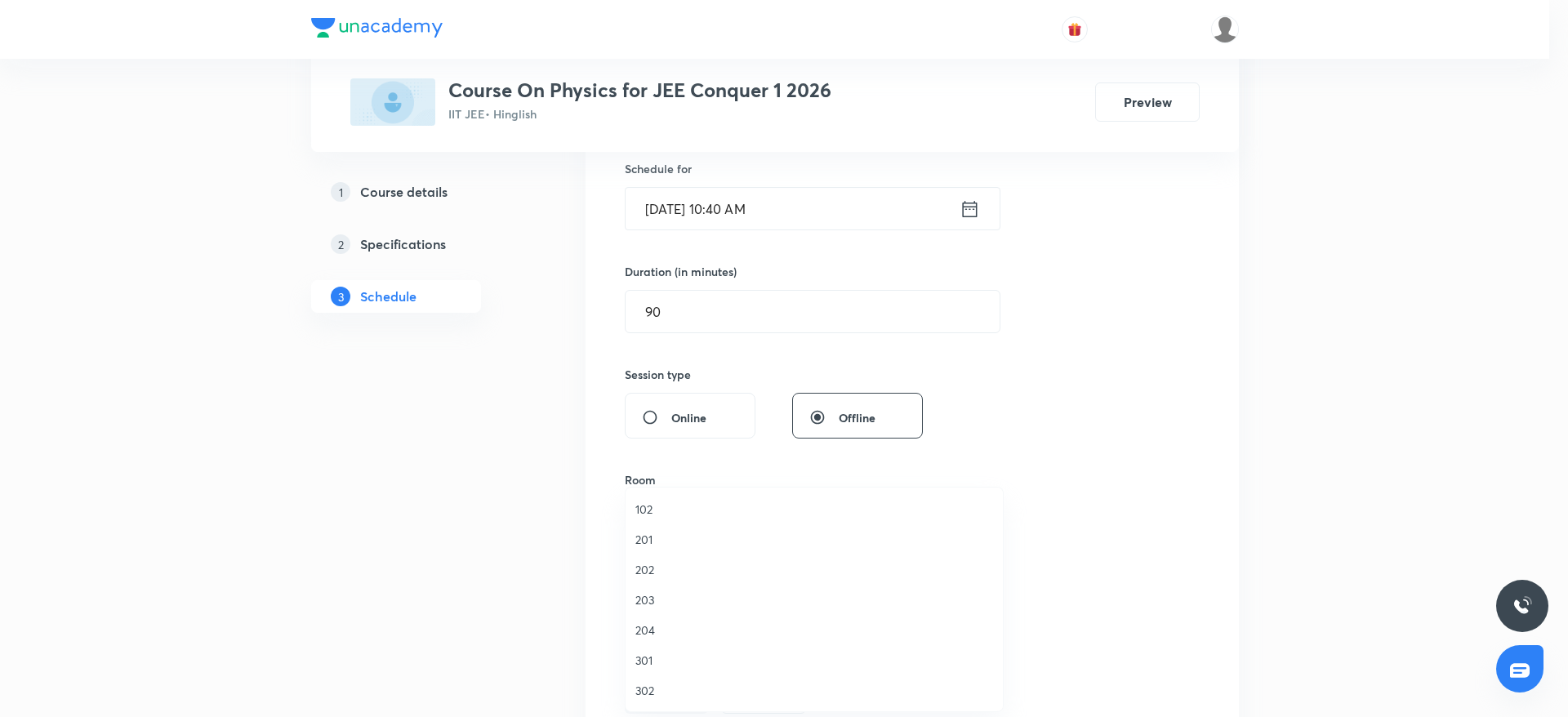
click at [644, 664] on span "301" at bounding box center [813, 660] width 358 height 17
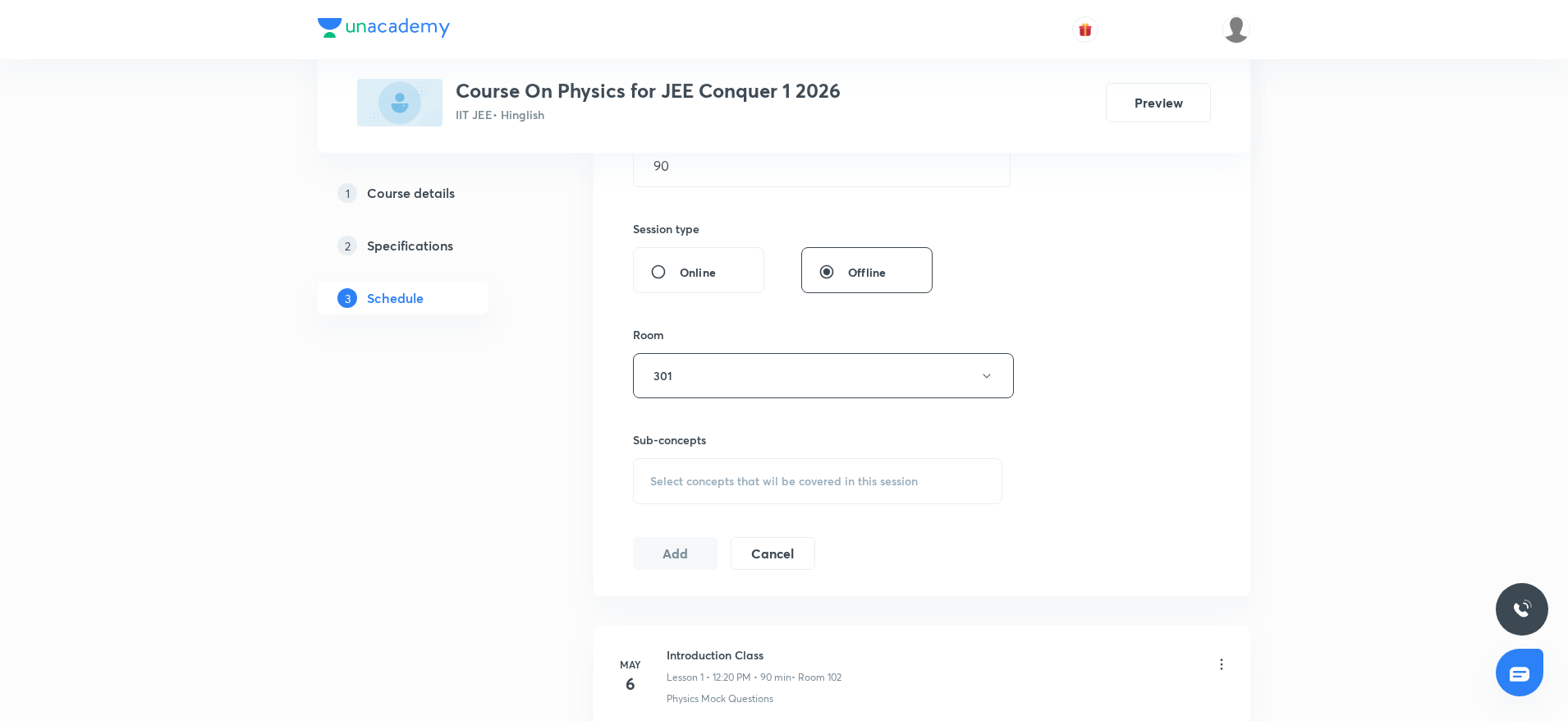
scroll to position [680, 0]
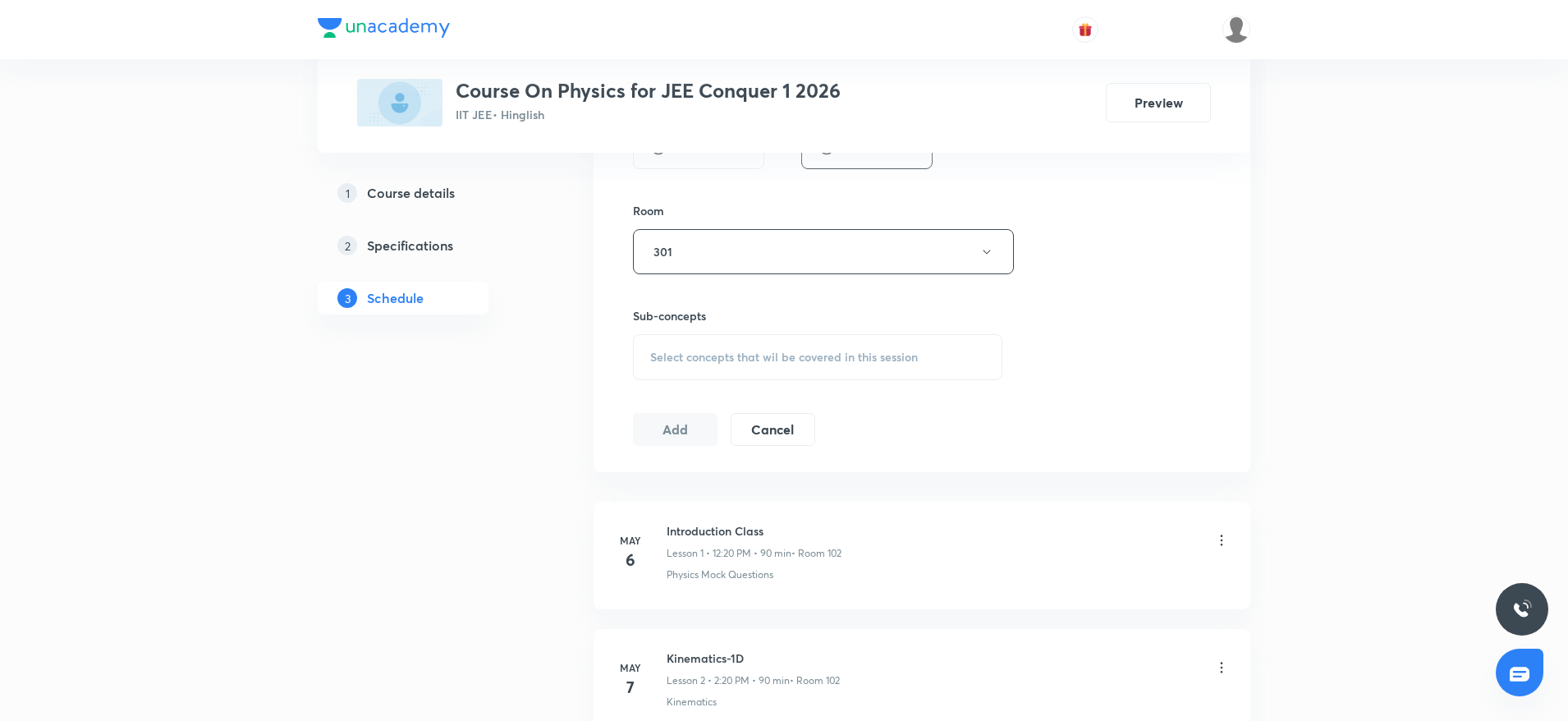
click at [891, 375] on div "Select concepts that wil be covered in this session" at bounding box center [818, 357] width 369 height 46
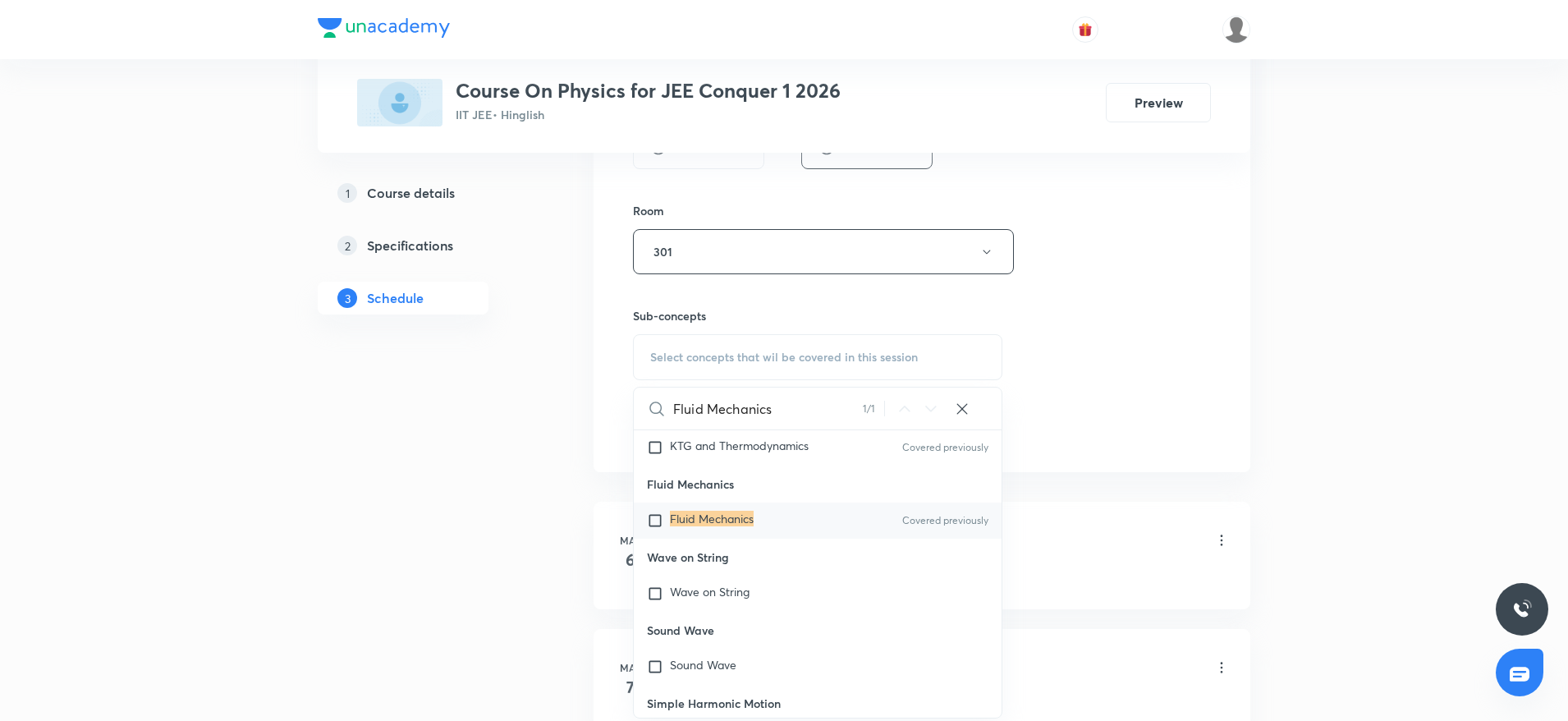
scroll to position [45505, 0]
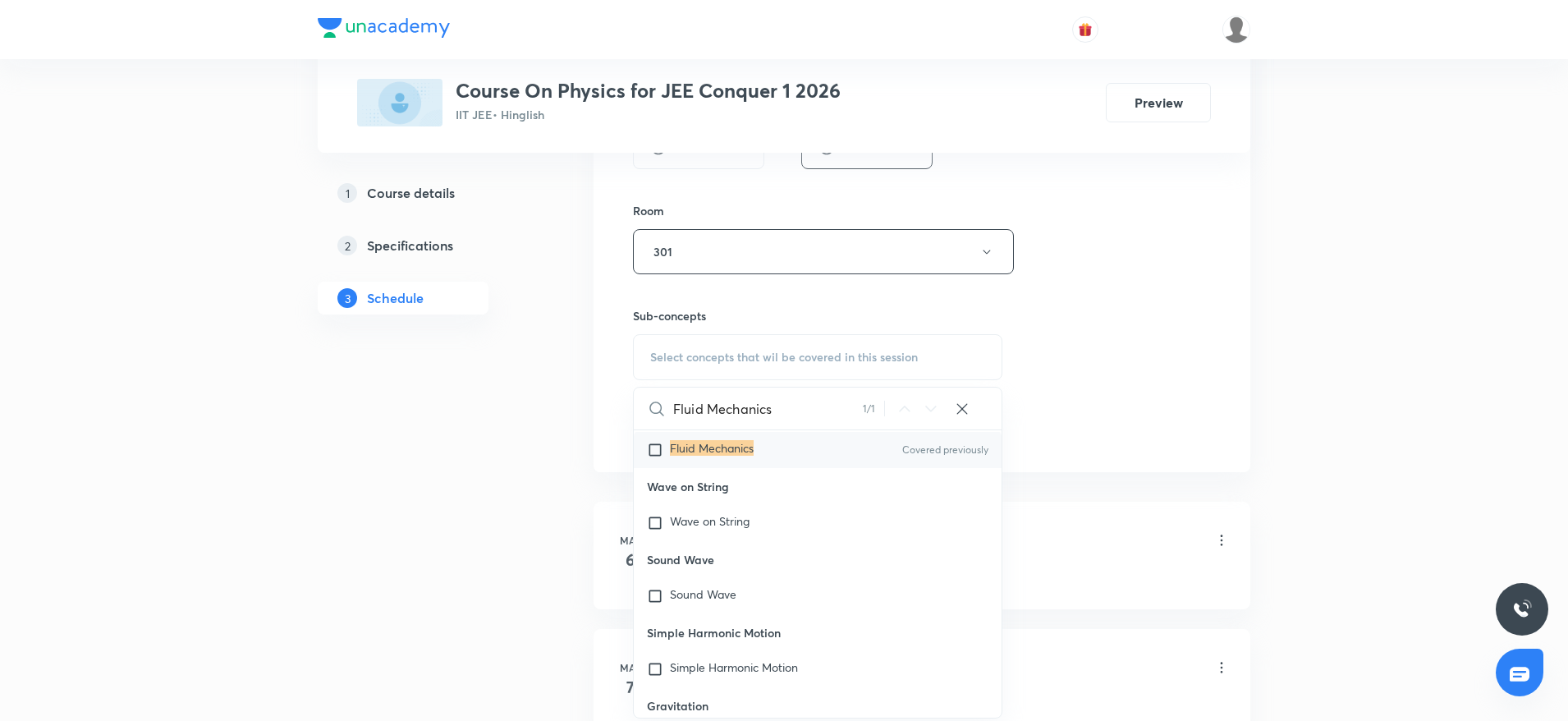
type input "Fluid Mechanics"
click at [674, 456] on mark "Fluid Mechanics" at bounding box center [711, 448] width 84 height 16
checkbox input "true"
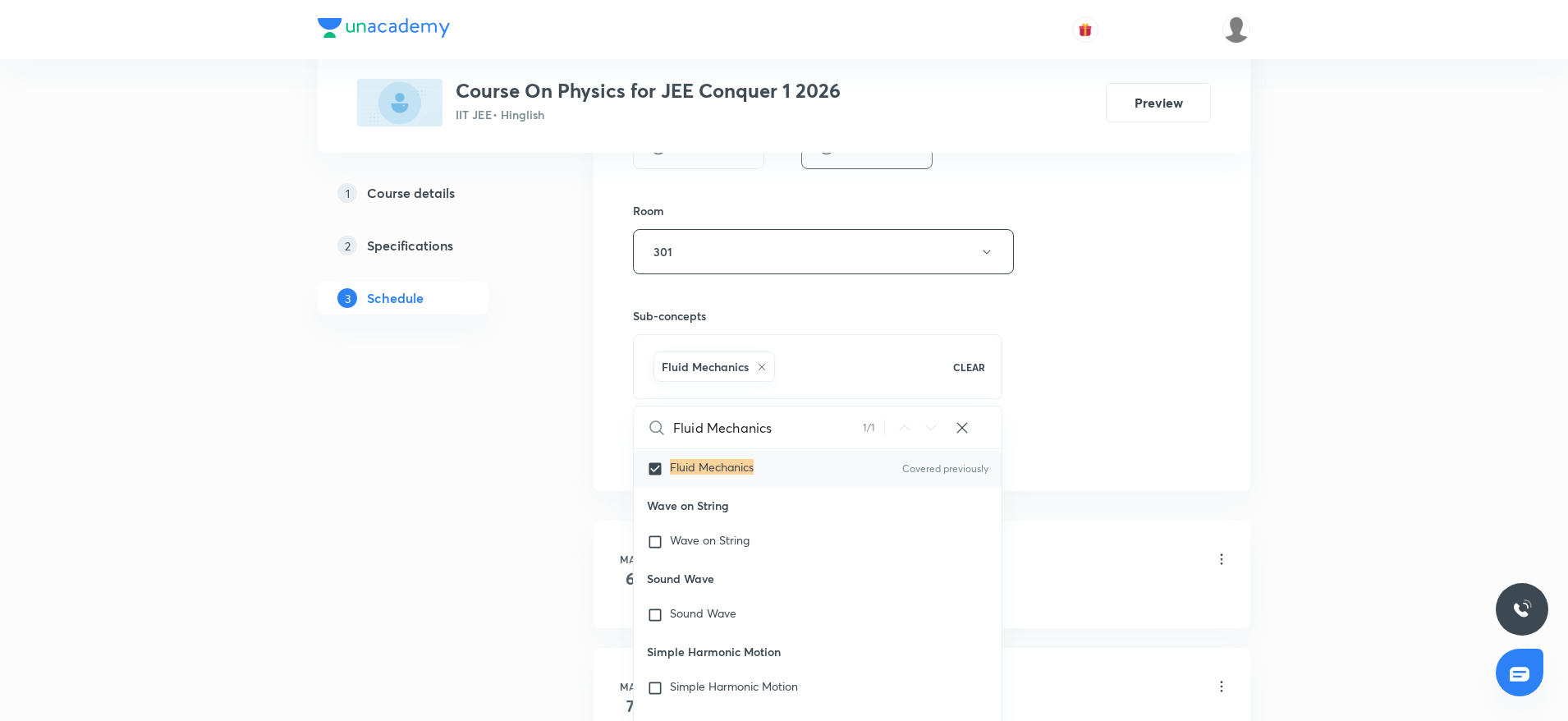
click at [1080, 381] on div "Session 76 Live class Session title 15/99 Fluid Mechanics ​ Schedule for Aug 30…" at bounding box center [922, 69] width 578 height 790
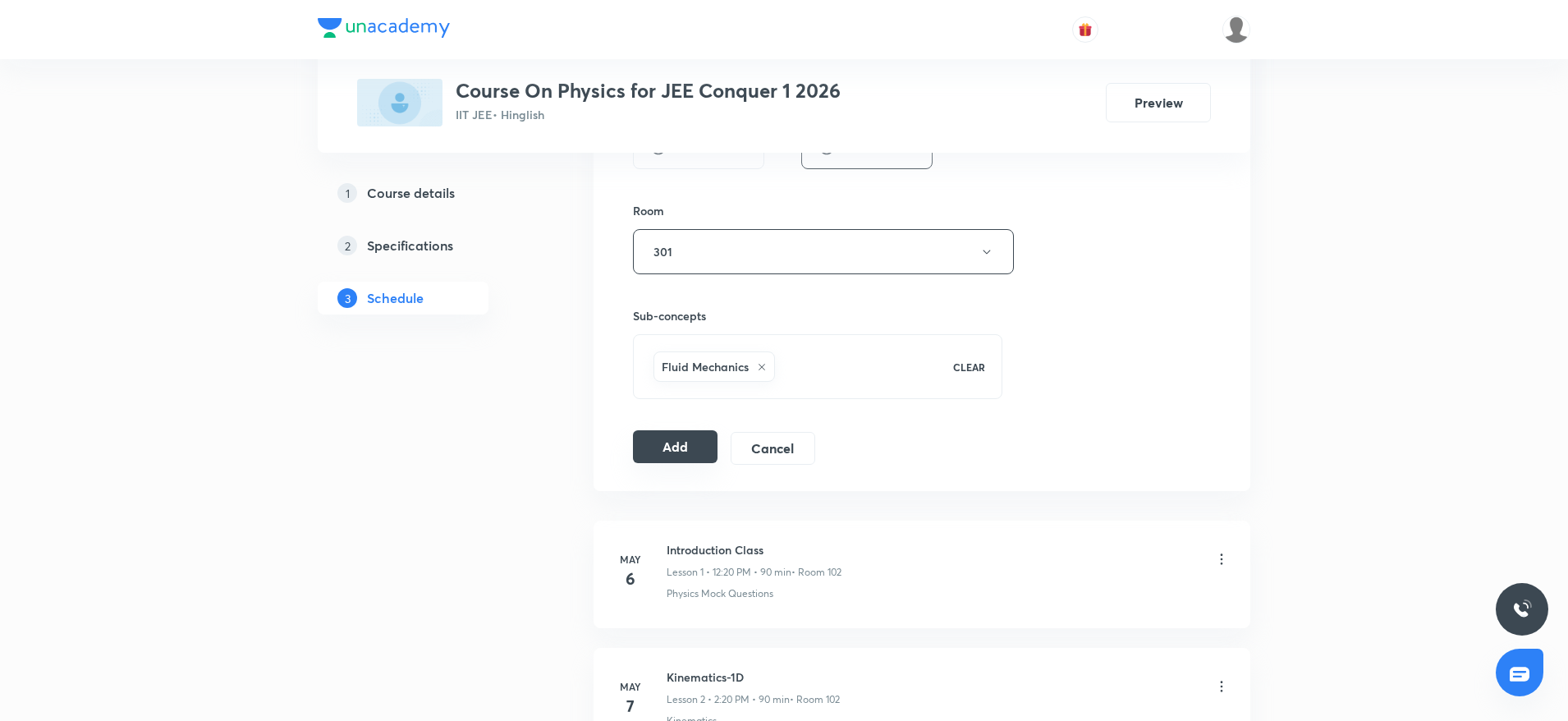
click at [665, 453] on button "Add" at bounding box center [676, 447] width 85 height 33
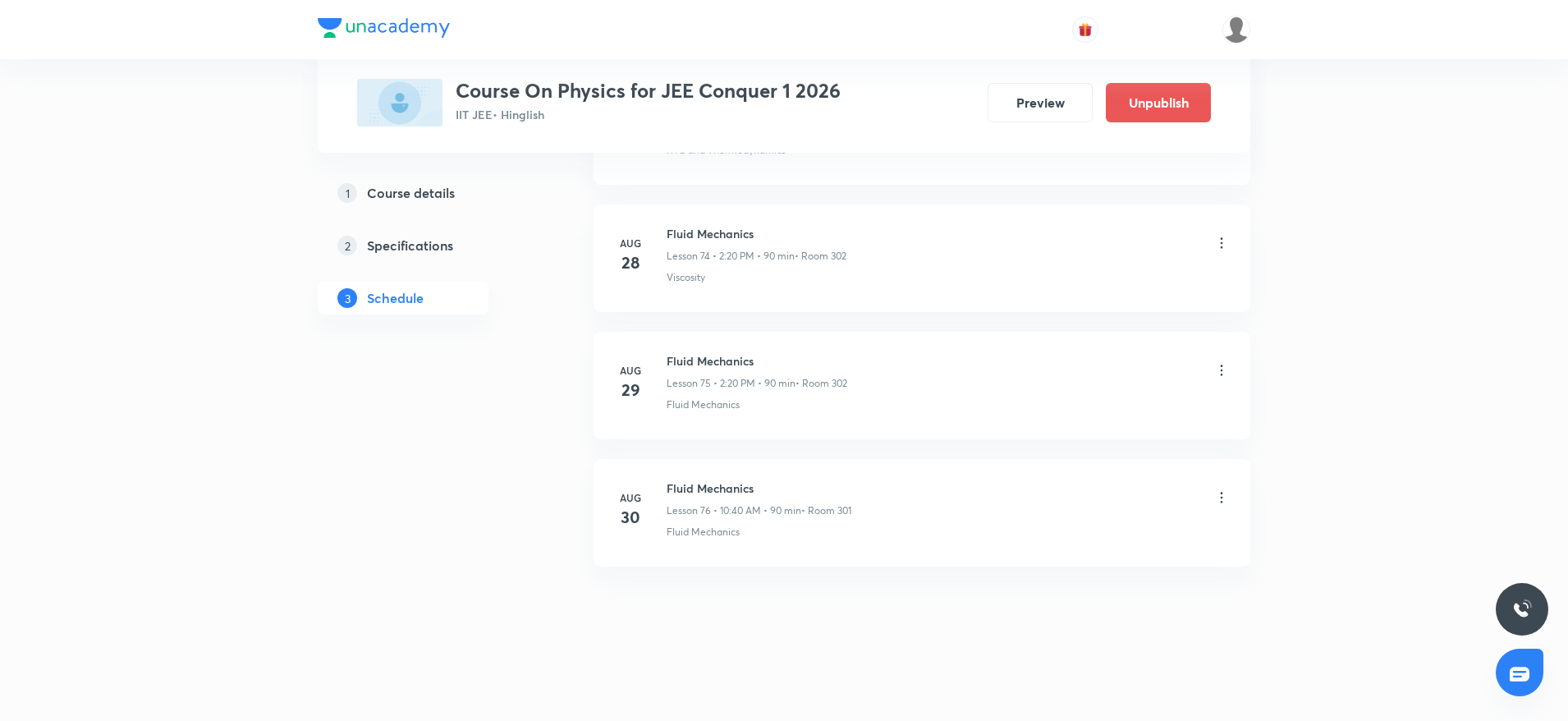
scroll to position [9503, 0]
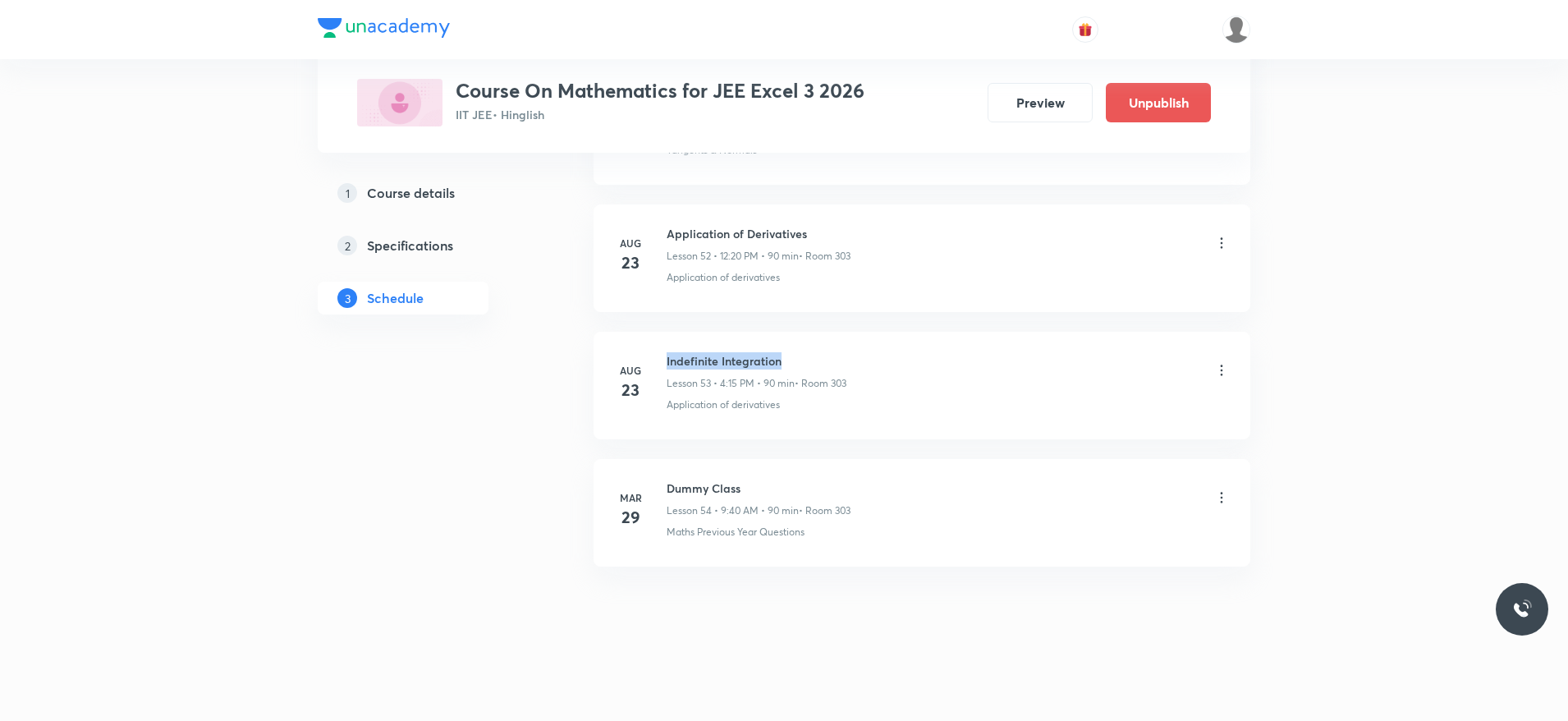
drag, startPoint x: 665, startPoint y: 349, endPoint x: 853, endPoint y: 325, distance: 189.5
copy h6 "Indefinite Integration"
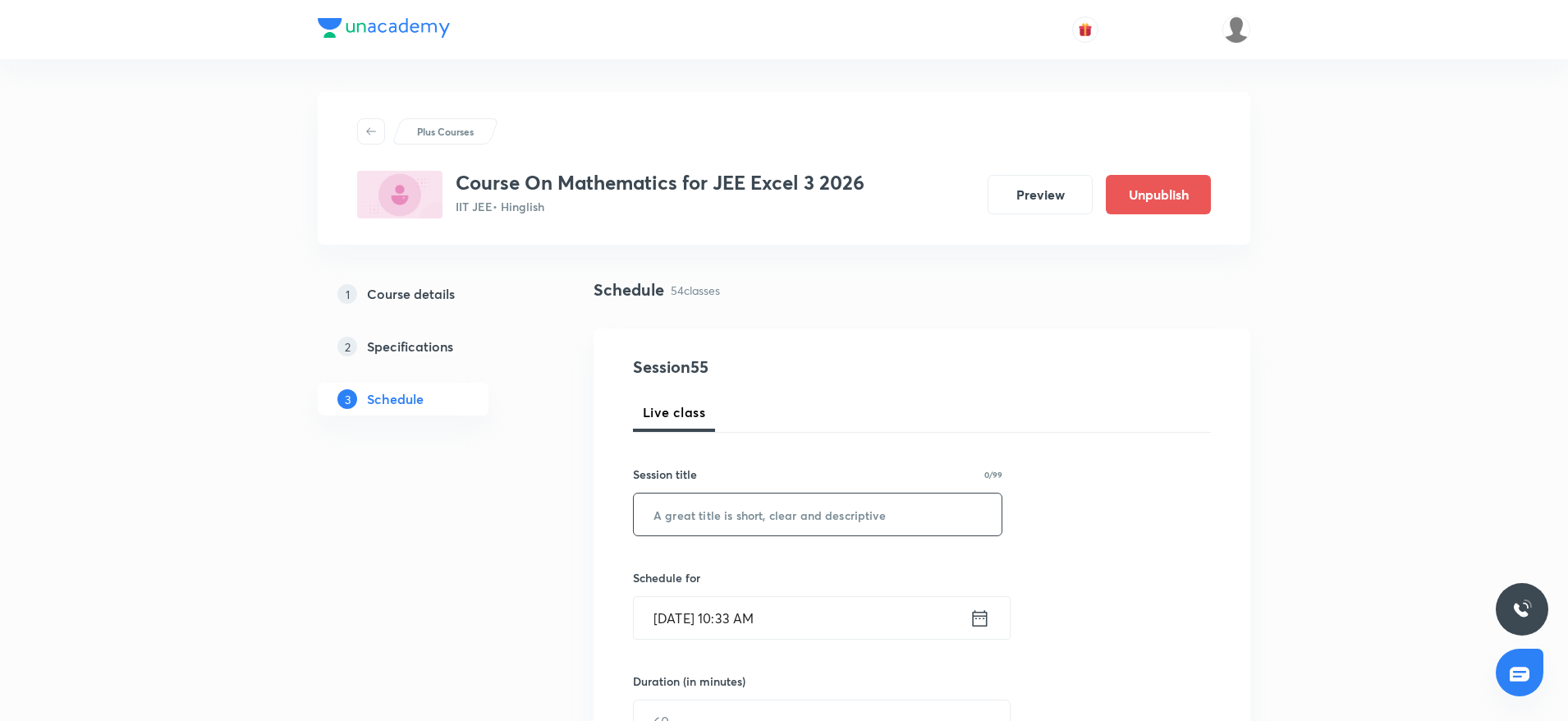
click at [874, 534] on input "text" at bounding box center [818, 515] width 368 height 42
paste input "Indefinite Integration"
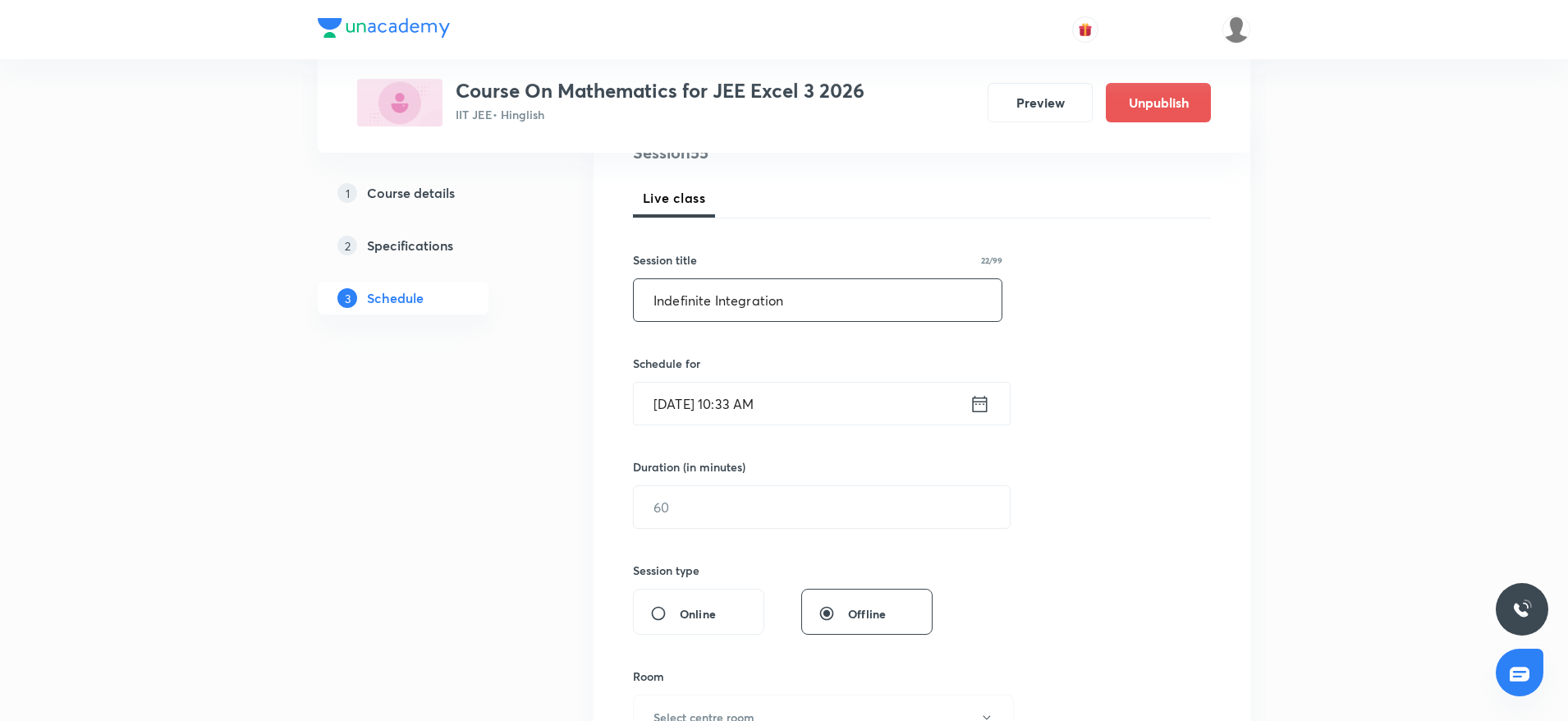
scroll to position [289, 0]
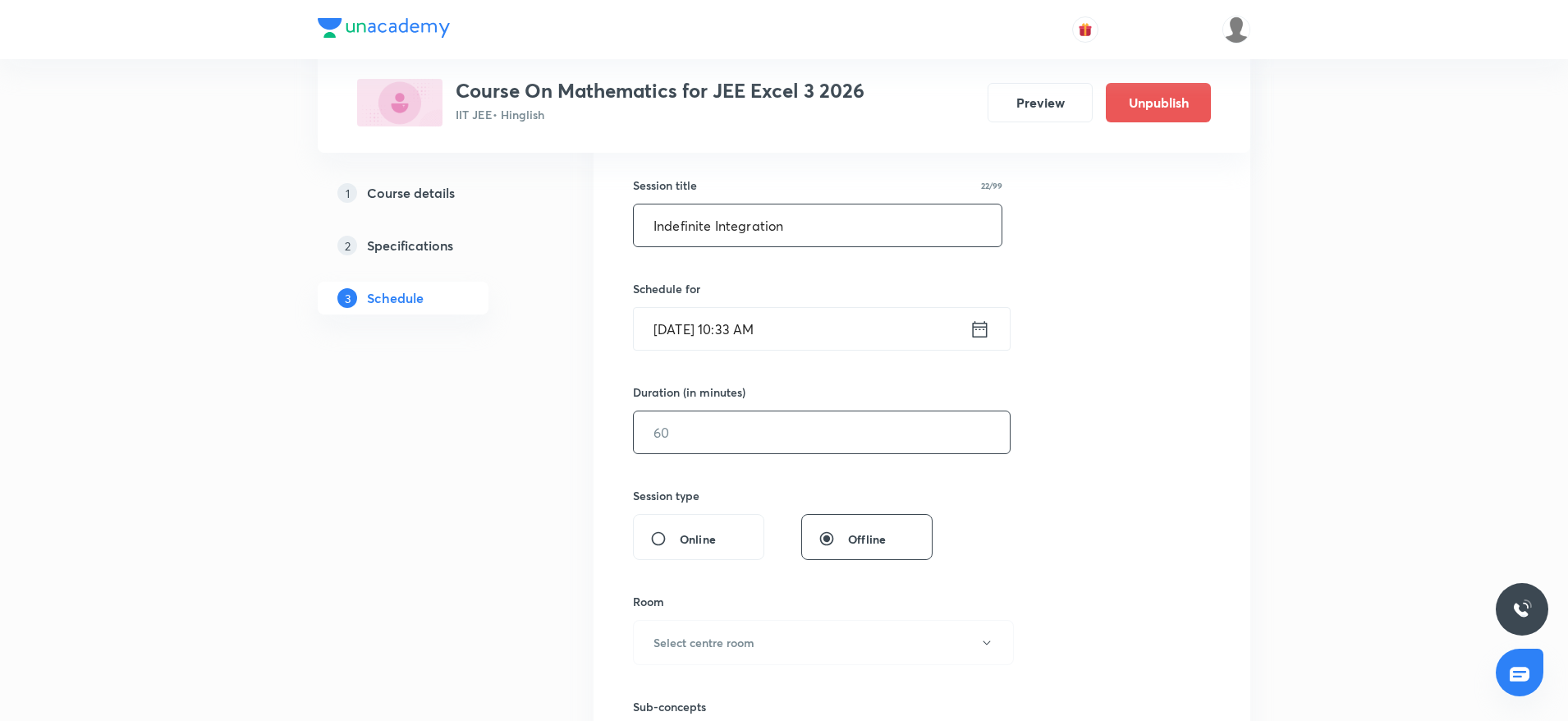
type input "Indefinite Integration"
click at [794, 437] on input "text" at bounding box center [822, 432] width 376 height 42
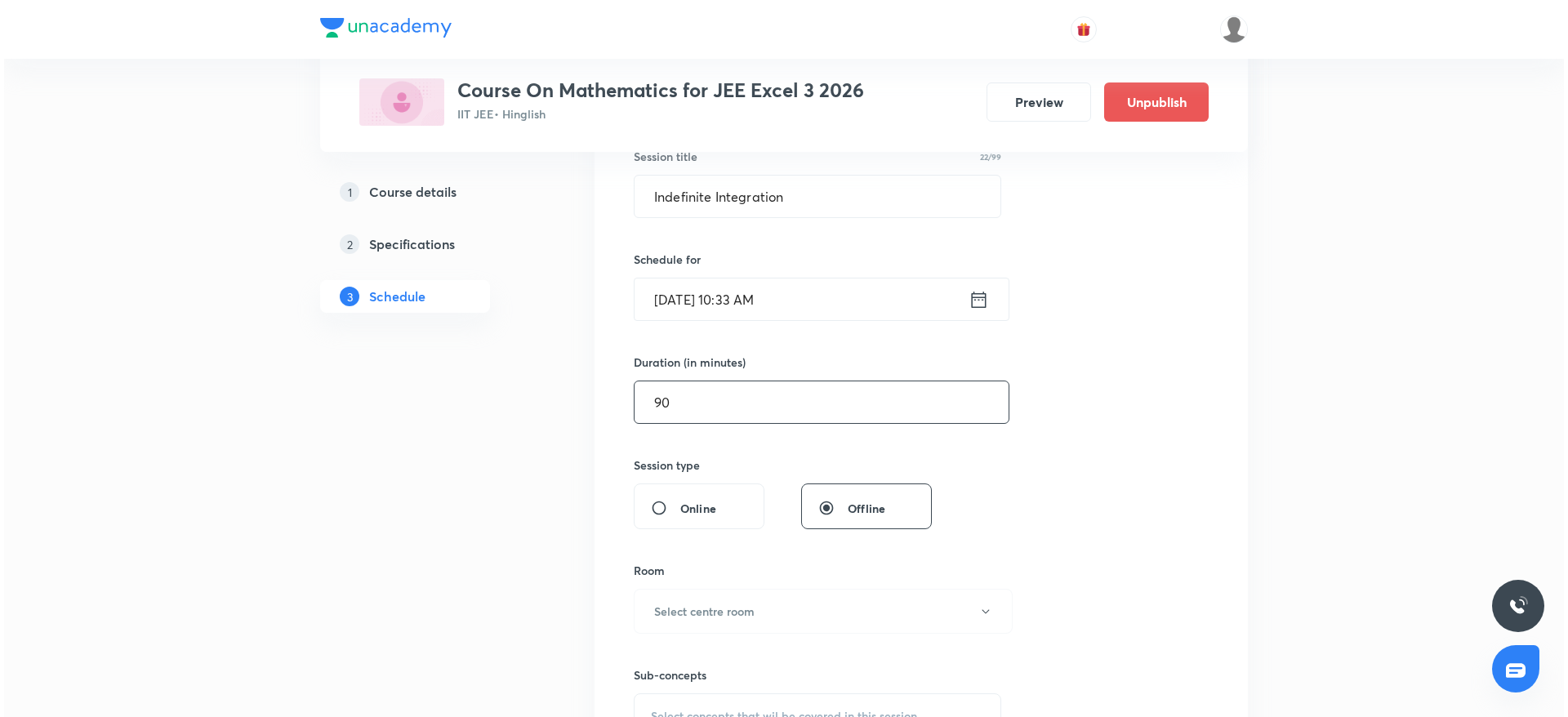
scroll to position [324, 0]
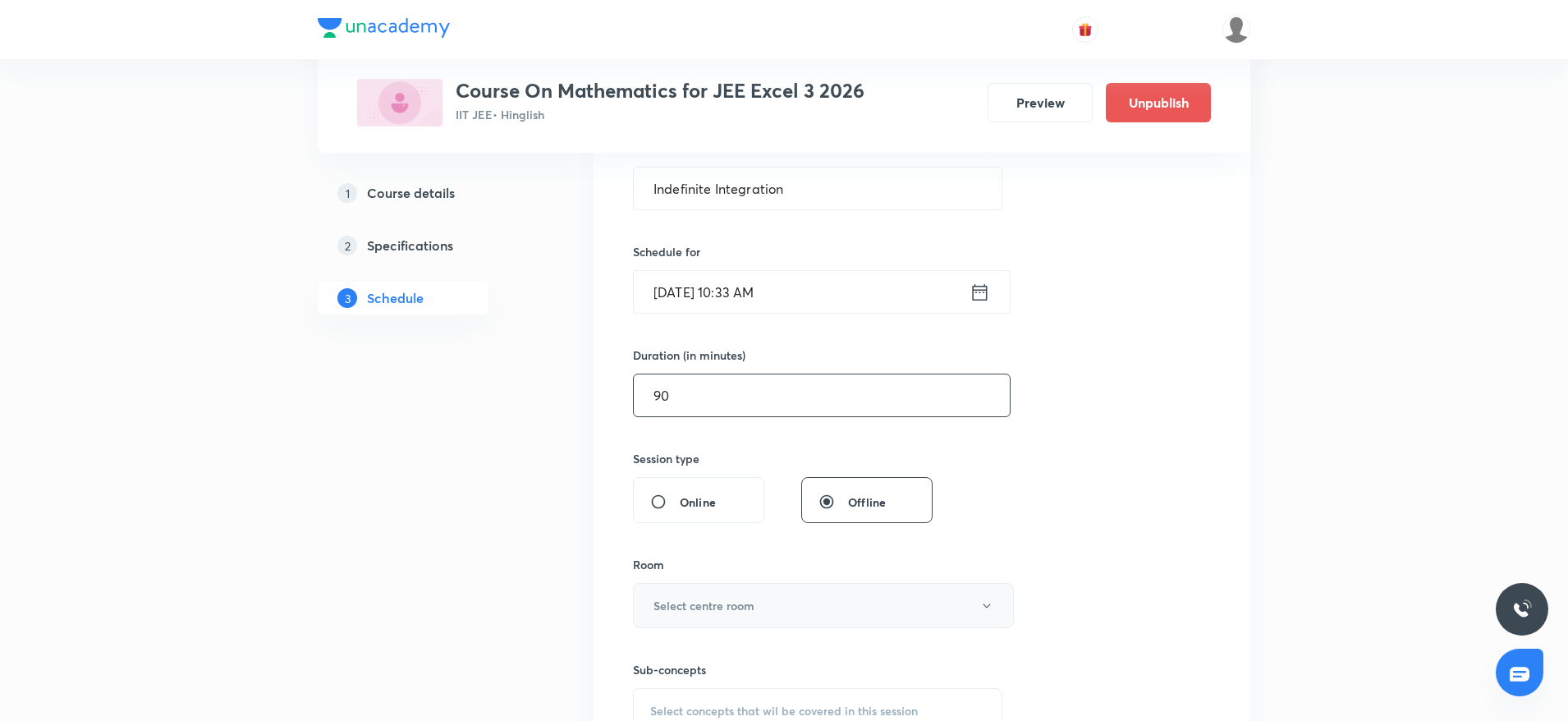
type input "90"
click at [725, 605] on h6 "Select centre room" at bounding box center [704, 606] width 101 height 17
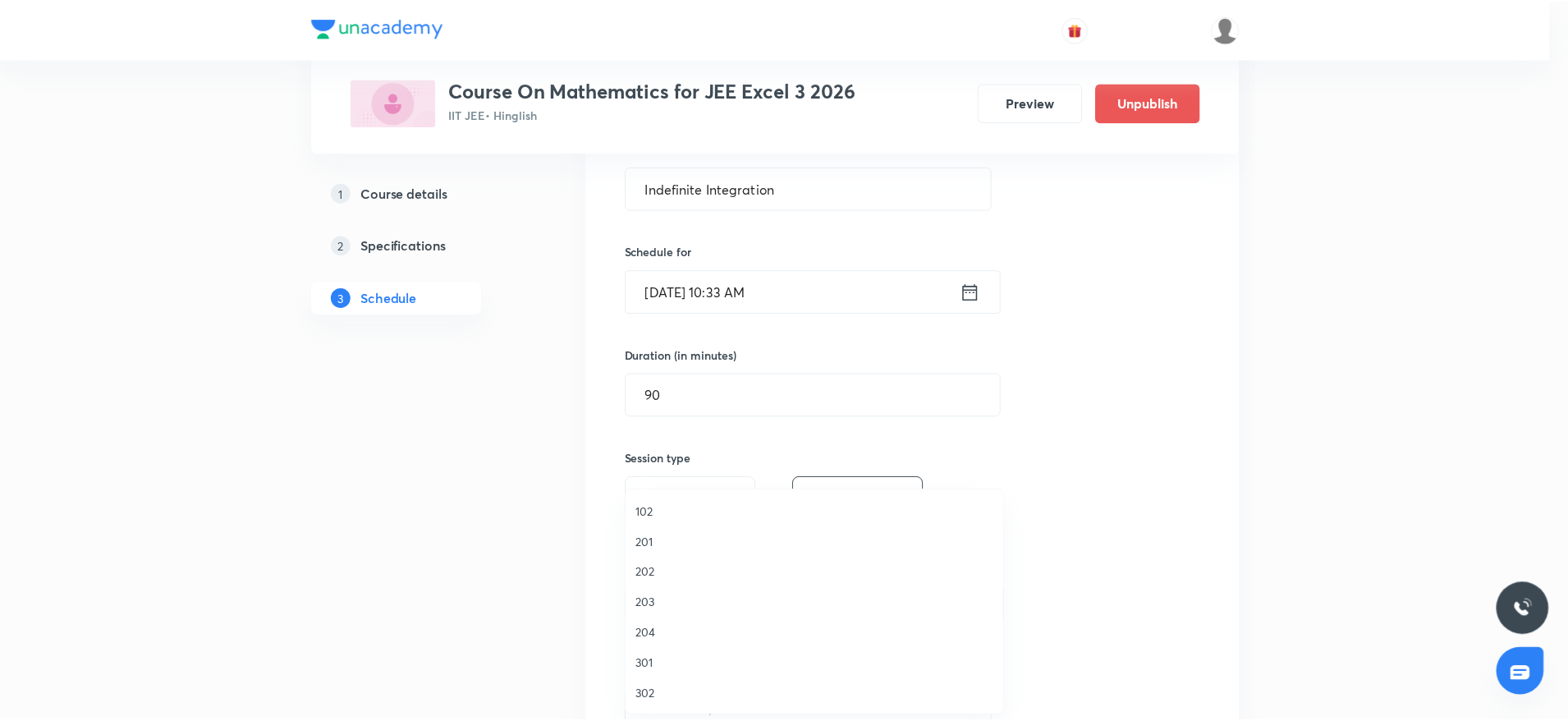
scroll to position [31, 0]
click at [652, 699] on span "303" at bounding box center [818, 693] width 360 height 17
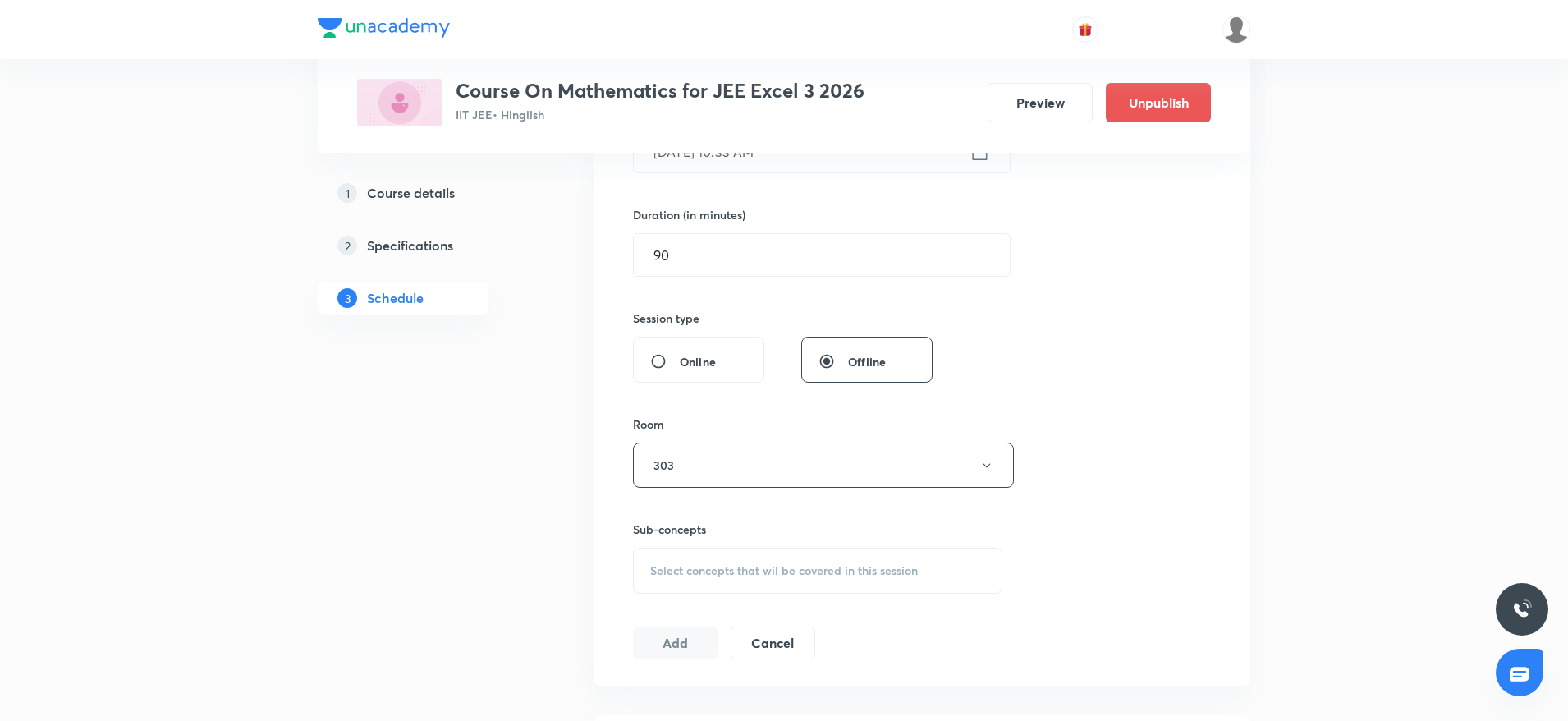
scroll to position [503, 0]
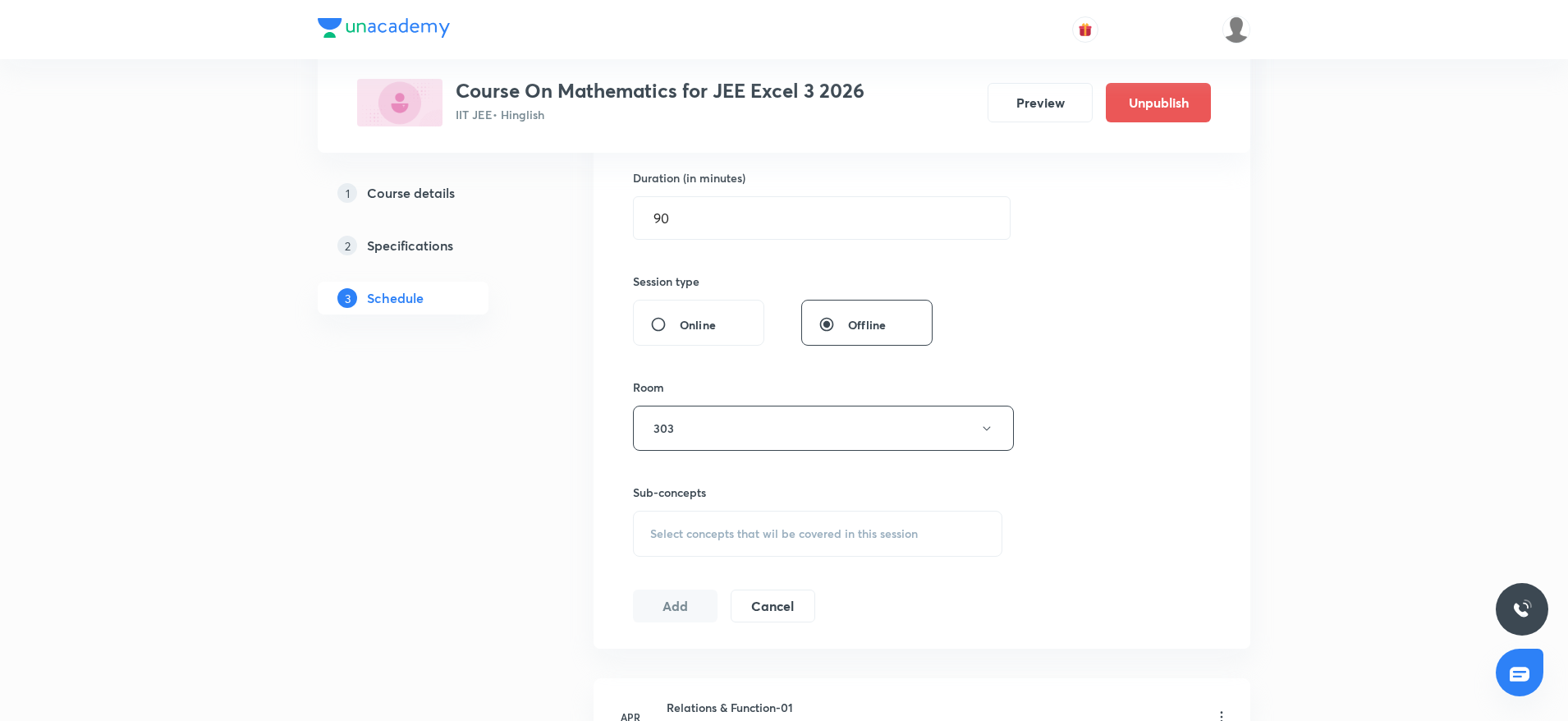
click at [841, 543] on div "Select concepts that wil be covered in this session" at bounding box center [818, 534] width 369 height 46
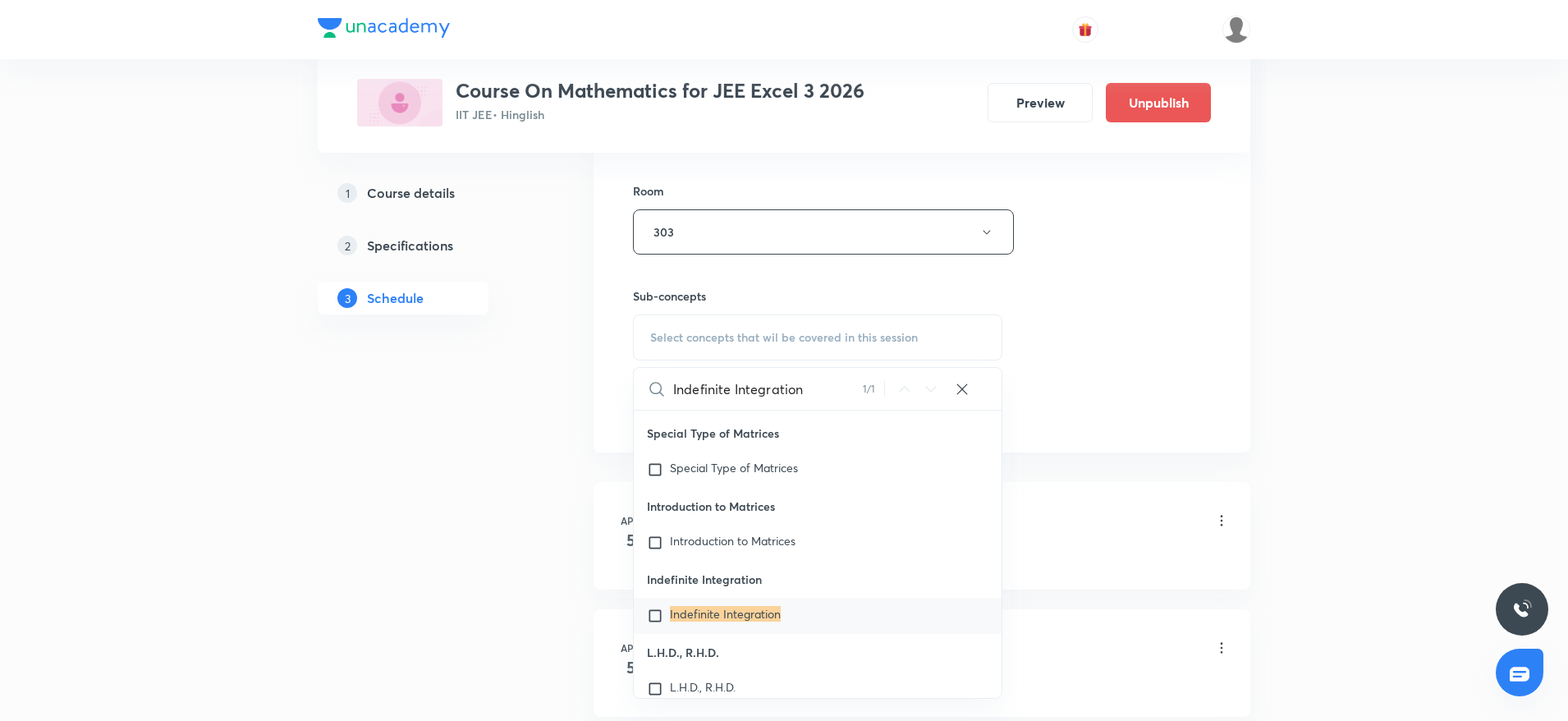
scroll to position [34503, 0]
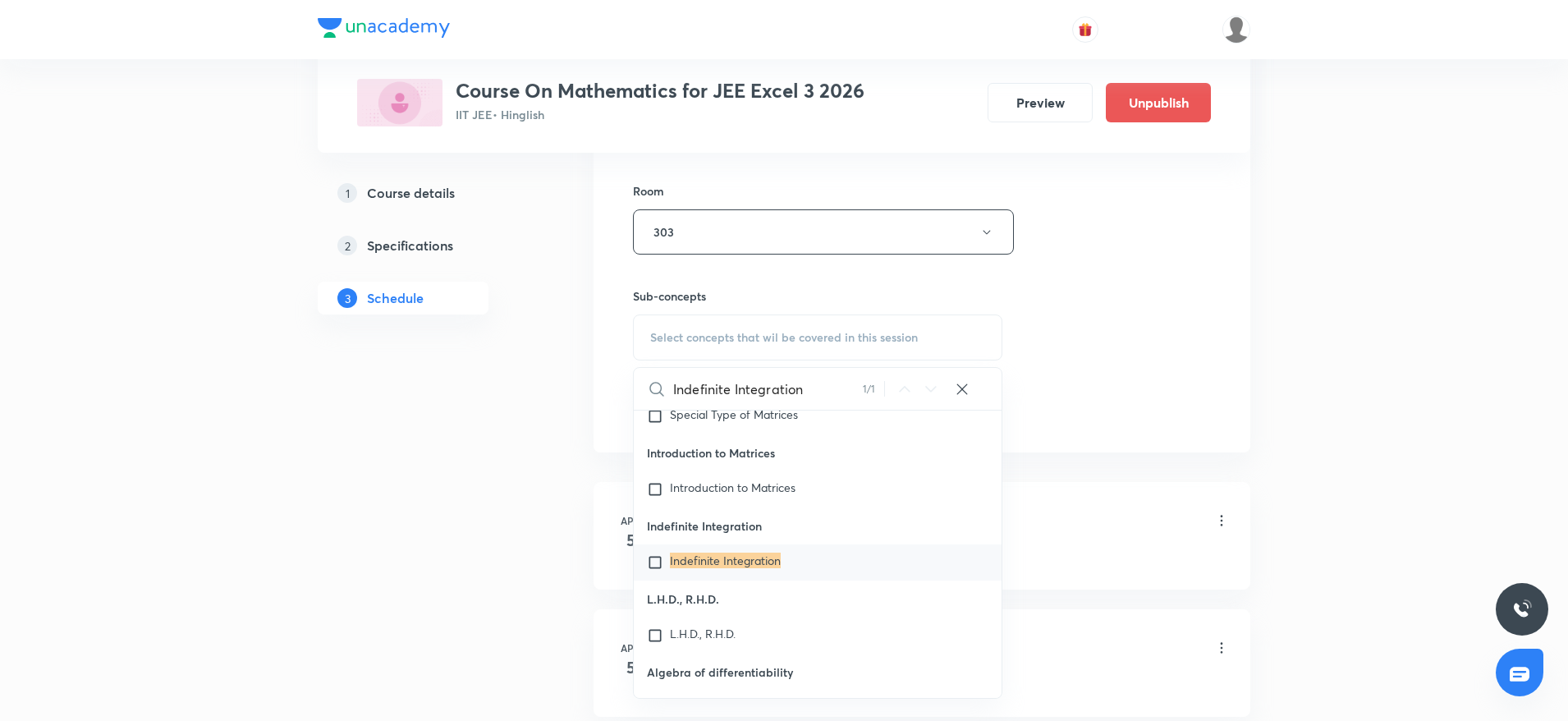
type input "Indefinite Integration"
click at [725, 568] on mark "Indefinite Integration" at bounding box center [725, 560] width 111 height 16
checkbox input "true"
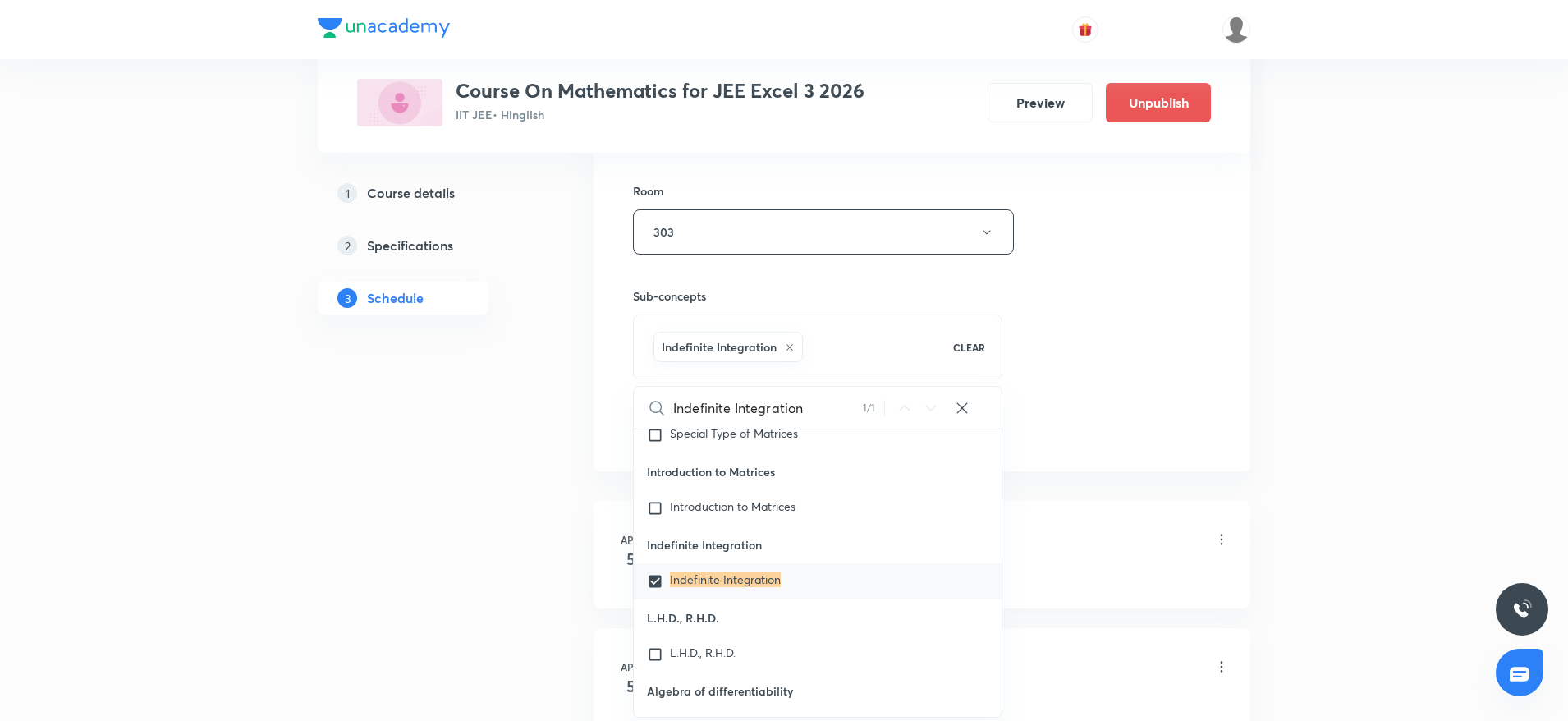
click at [1161, 312] on div "Session 55 Live class Session title 22/99 Indefinite Integration ​ Schedule for…" at bounding box center [922, 49] width 578 height 790
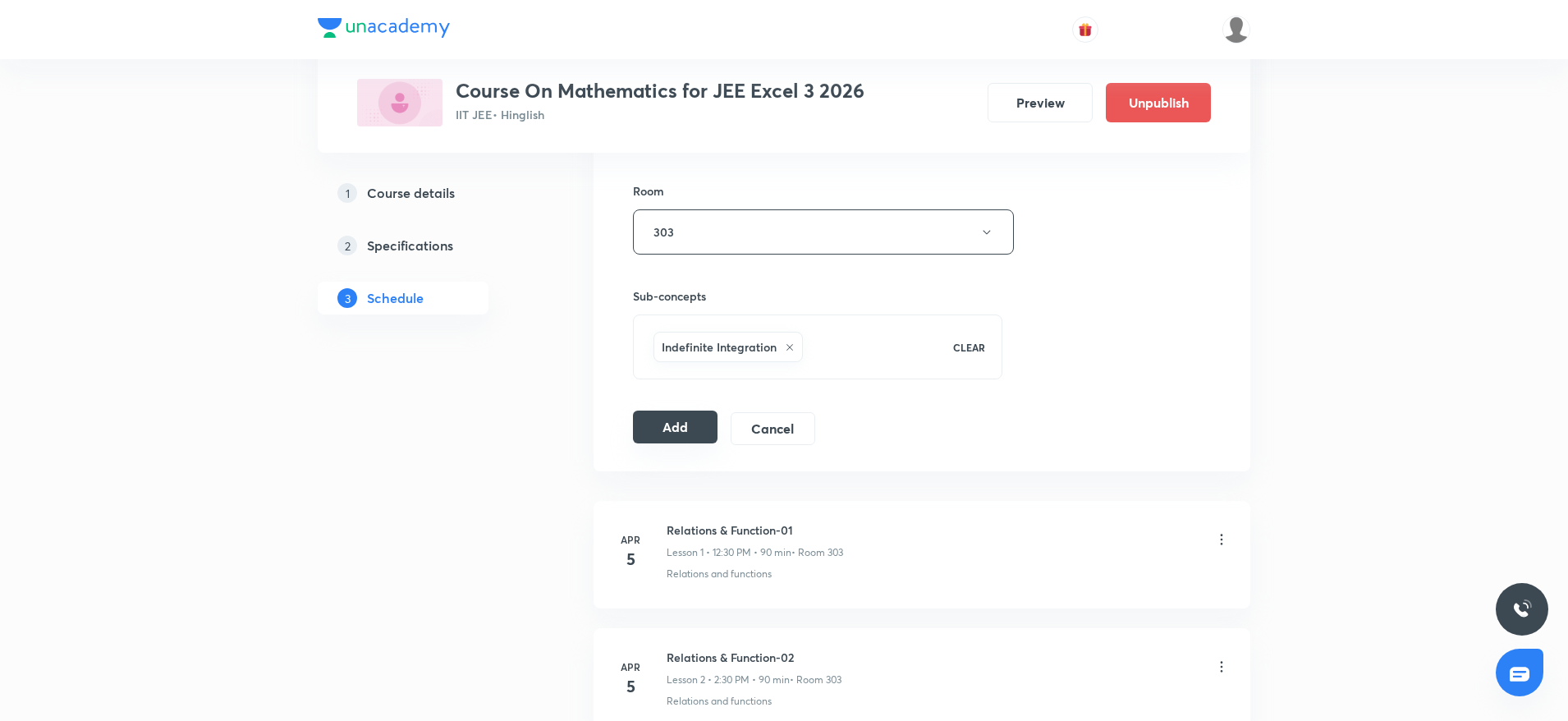
click at [648, 417] on button "Add" at bounding box center [676, 427] width 85 height 33
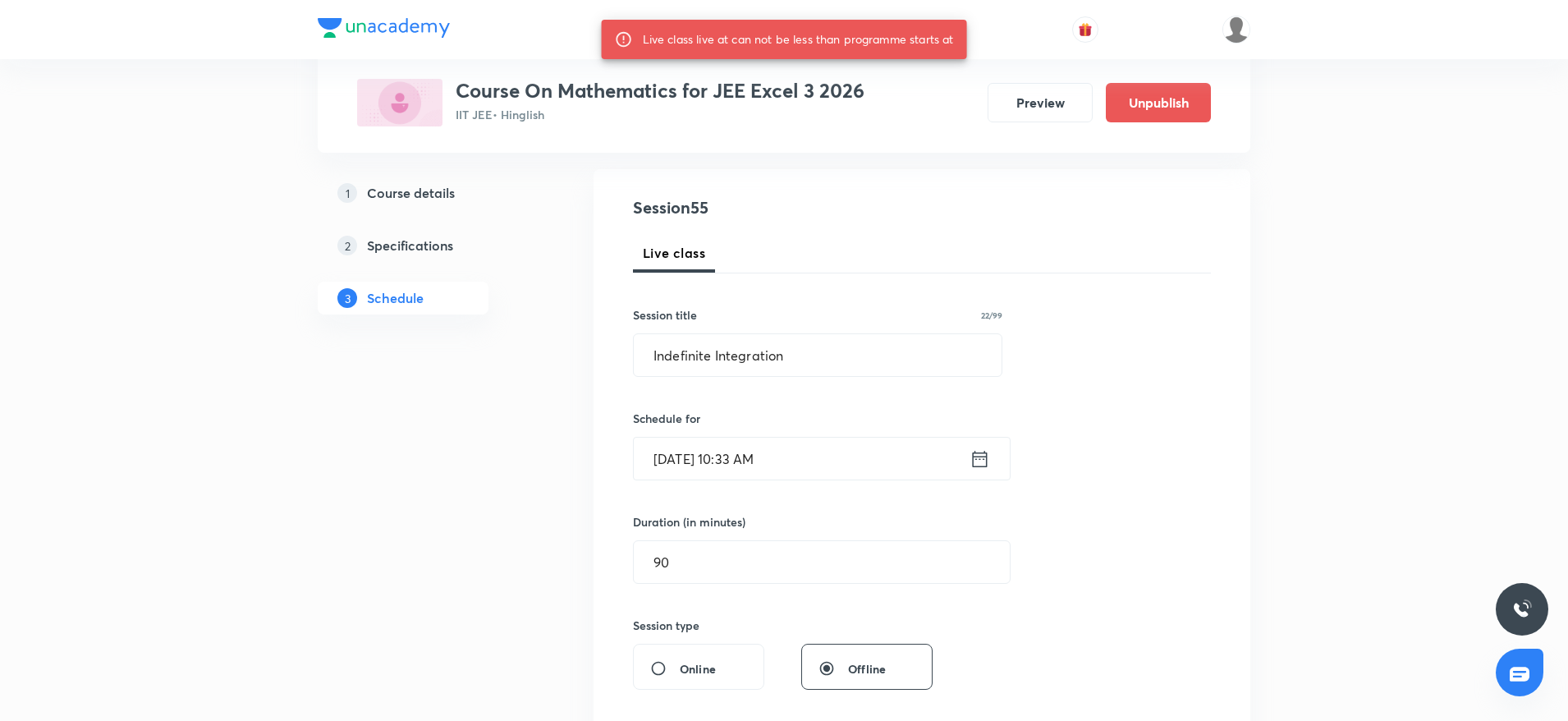
scroll to position [206, 0]
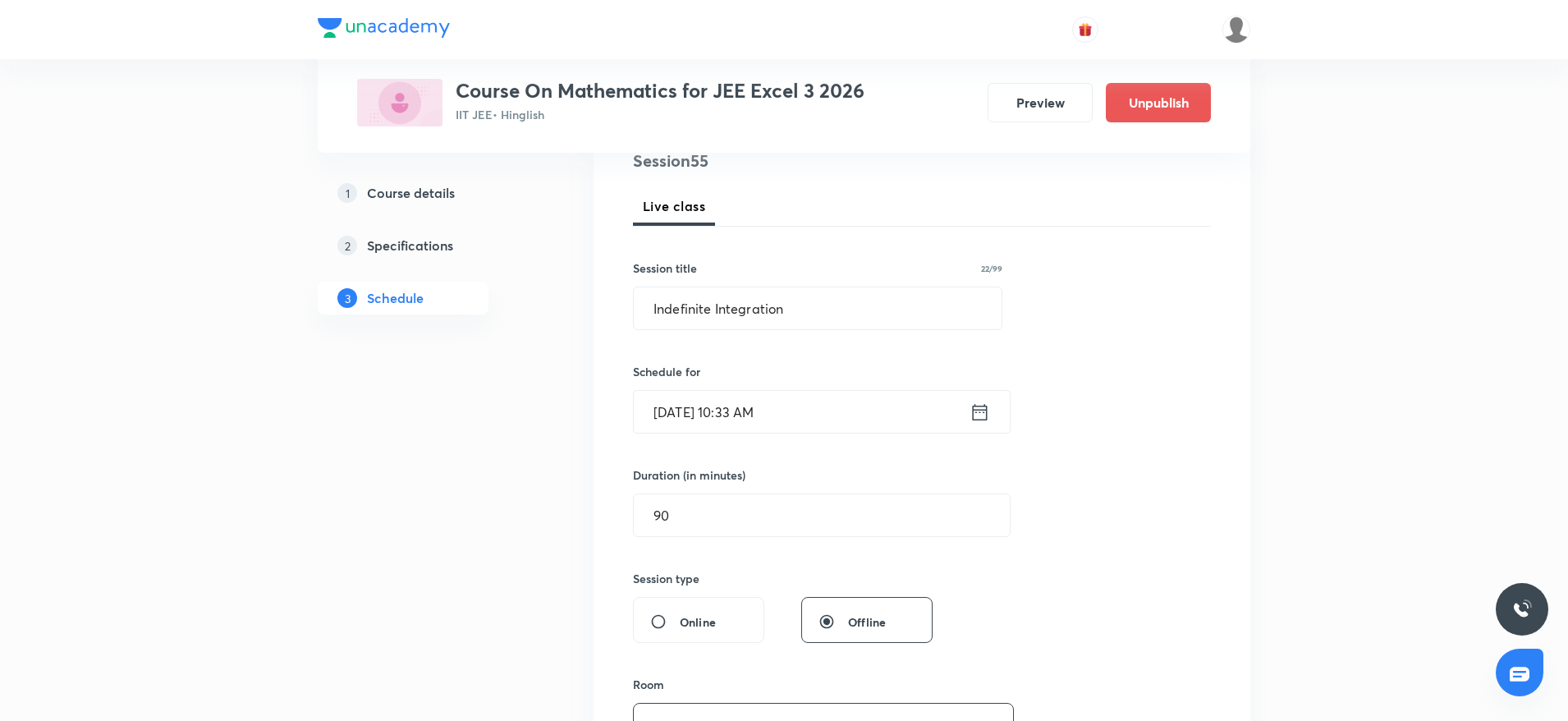
click at [758, 416] on input "[DATE] 10:33 AM" at bounding box center [801, 412] width 336 height 42
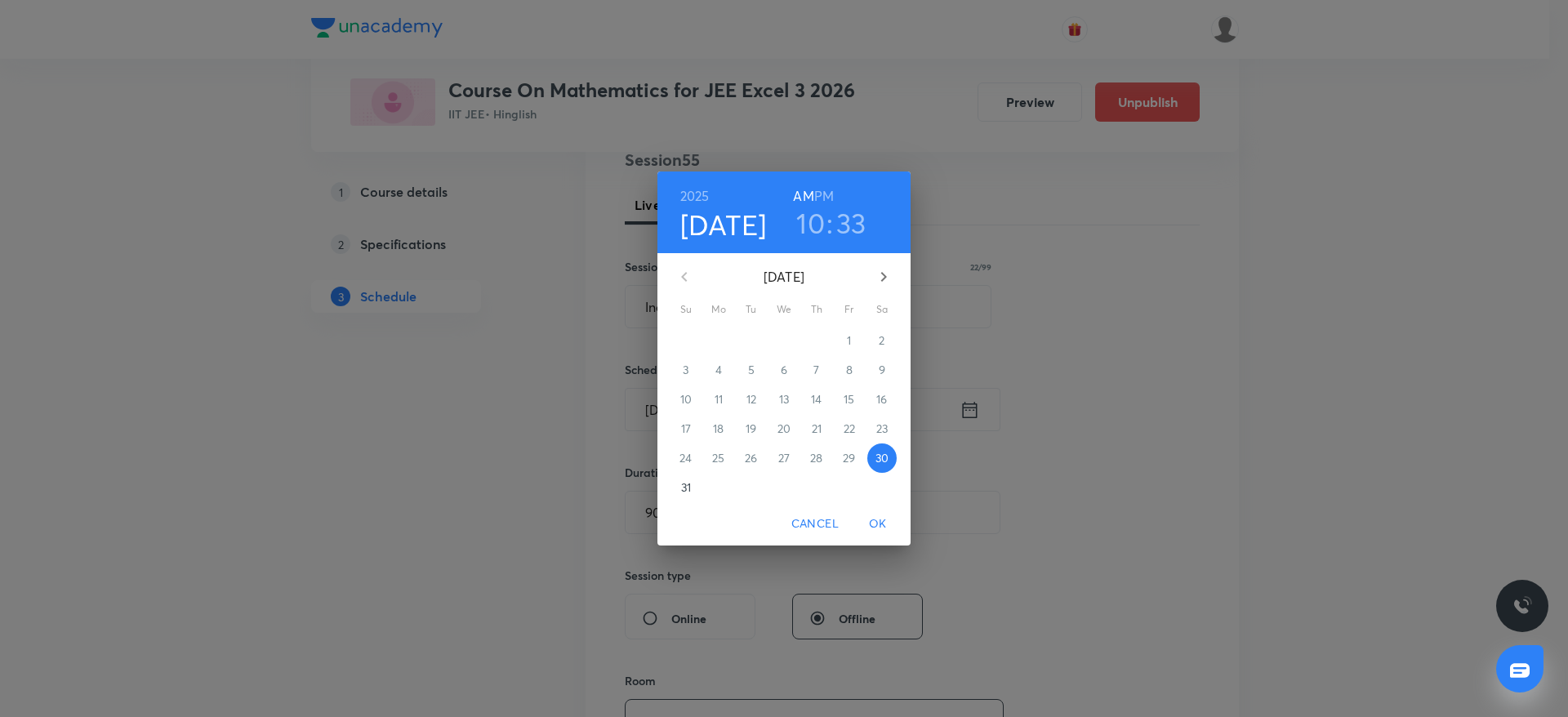
click at [858, 203] on div "[DATE] 10 : 33 AM PM" at bounding box center [783, 212] width 227 height 55
click at [848, 222] on h3 "33" at bounding box center [850, 223] width 30 height 35
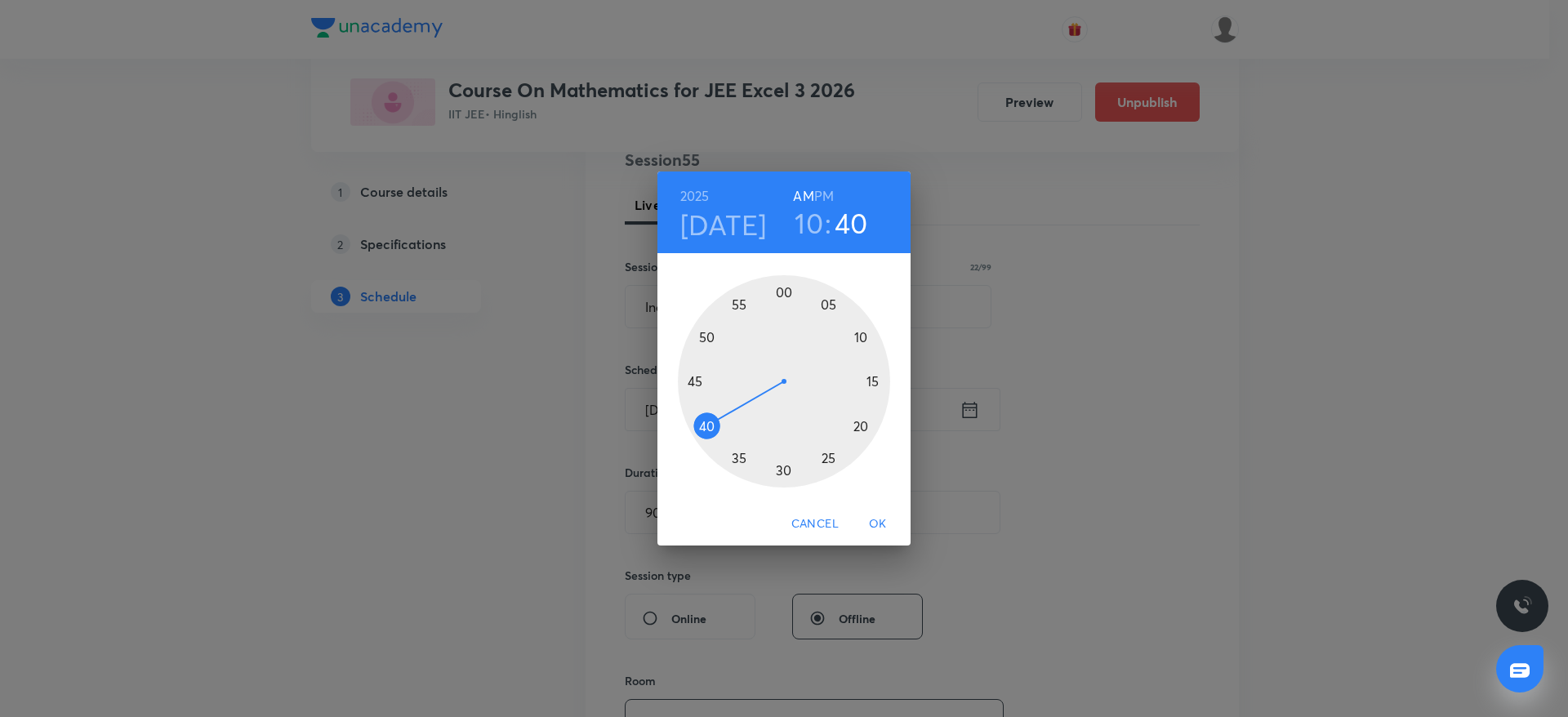
click at [699, 431] on div at bounding box center [784, 381] width 212 height 212
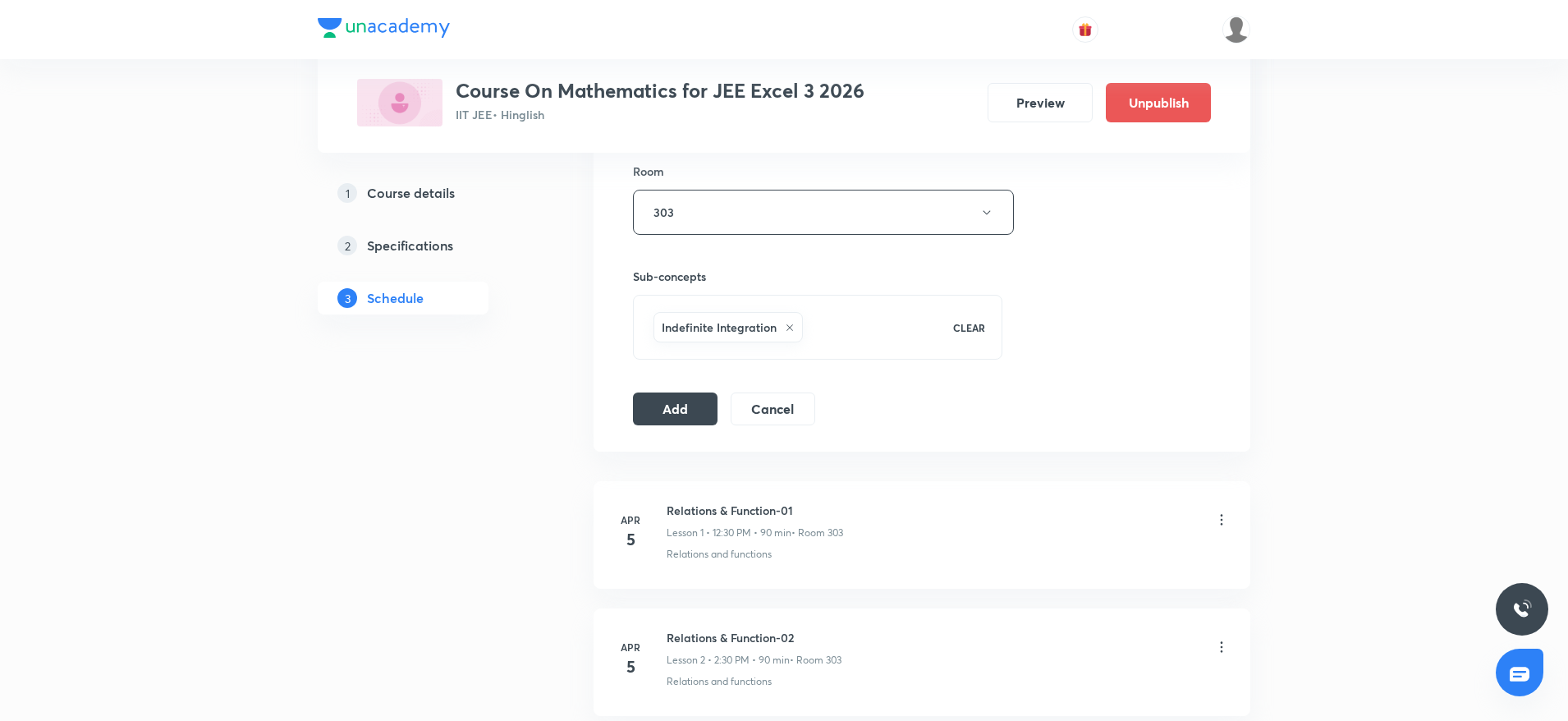
scroll to position [730, 0]
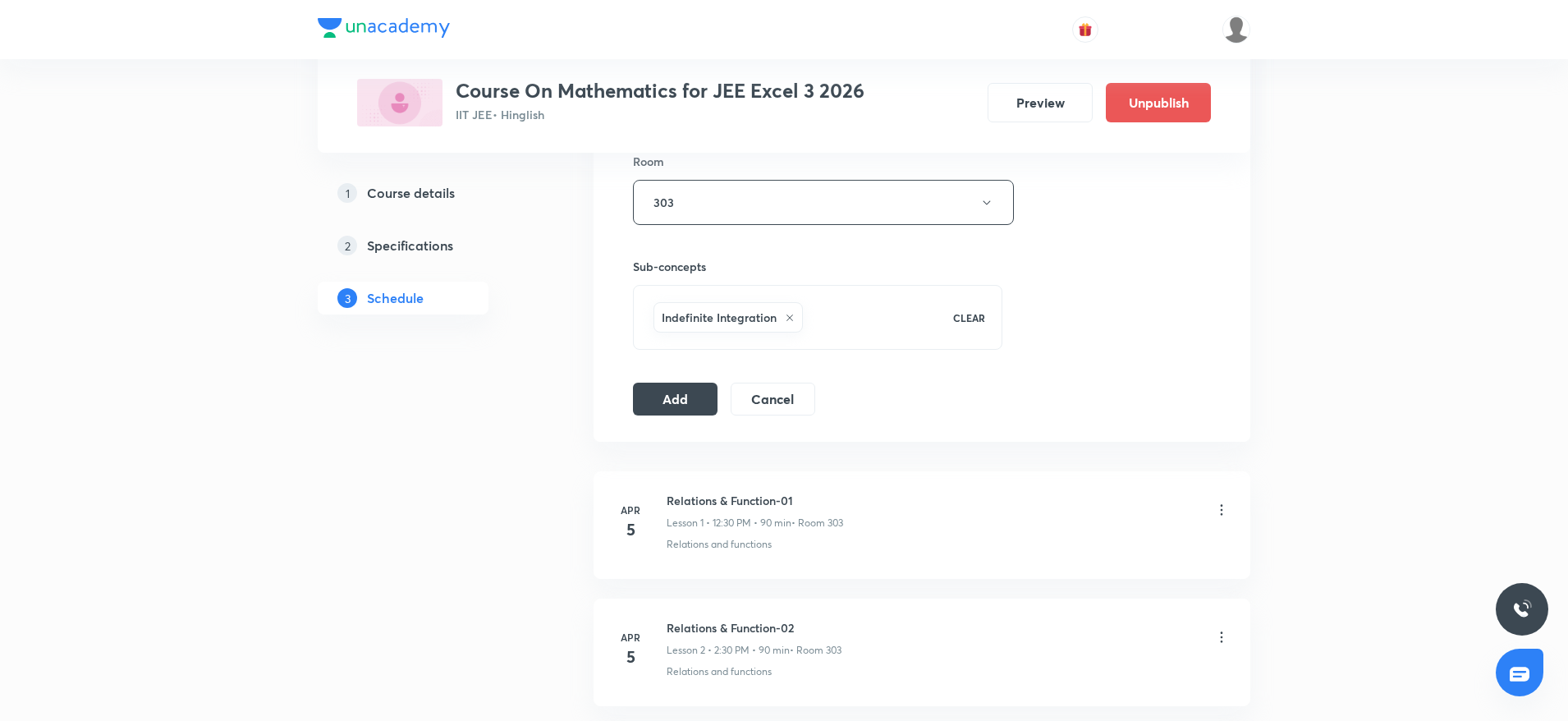
click at [676, 381] on div "Session 55 Live class Session title 22/99 Indefinite Integration ​ Schedule for…" at bounding box center [922, 20] width 578 height 790
click at [665, 401] on button "Add" at bounding box center [676, 397] width 85 height 33
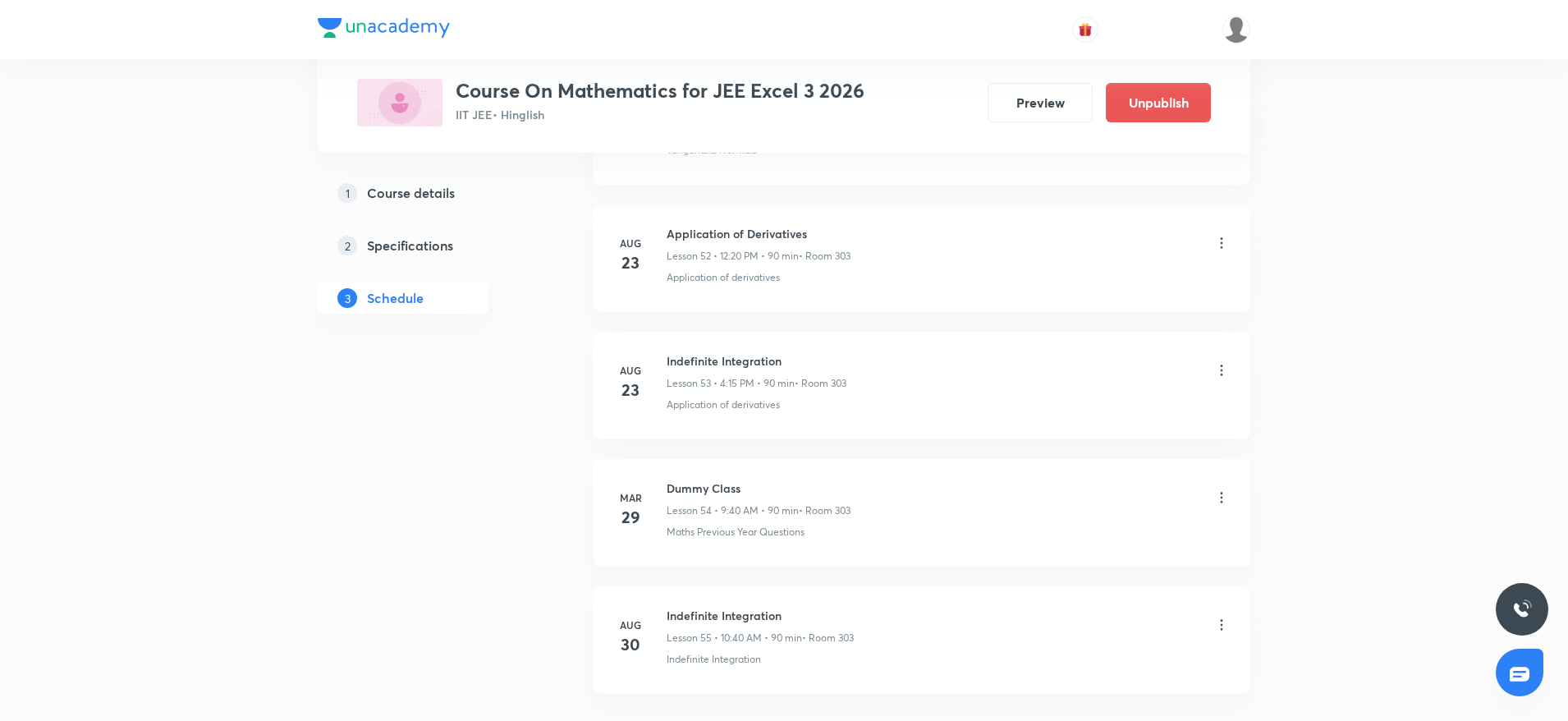
scroll to position [6842, 0]
